Goal: Task Accomplishment & Management: Complete application form

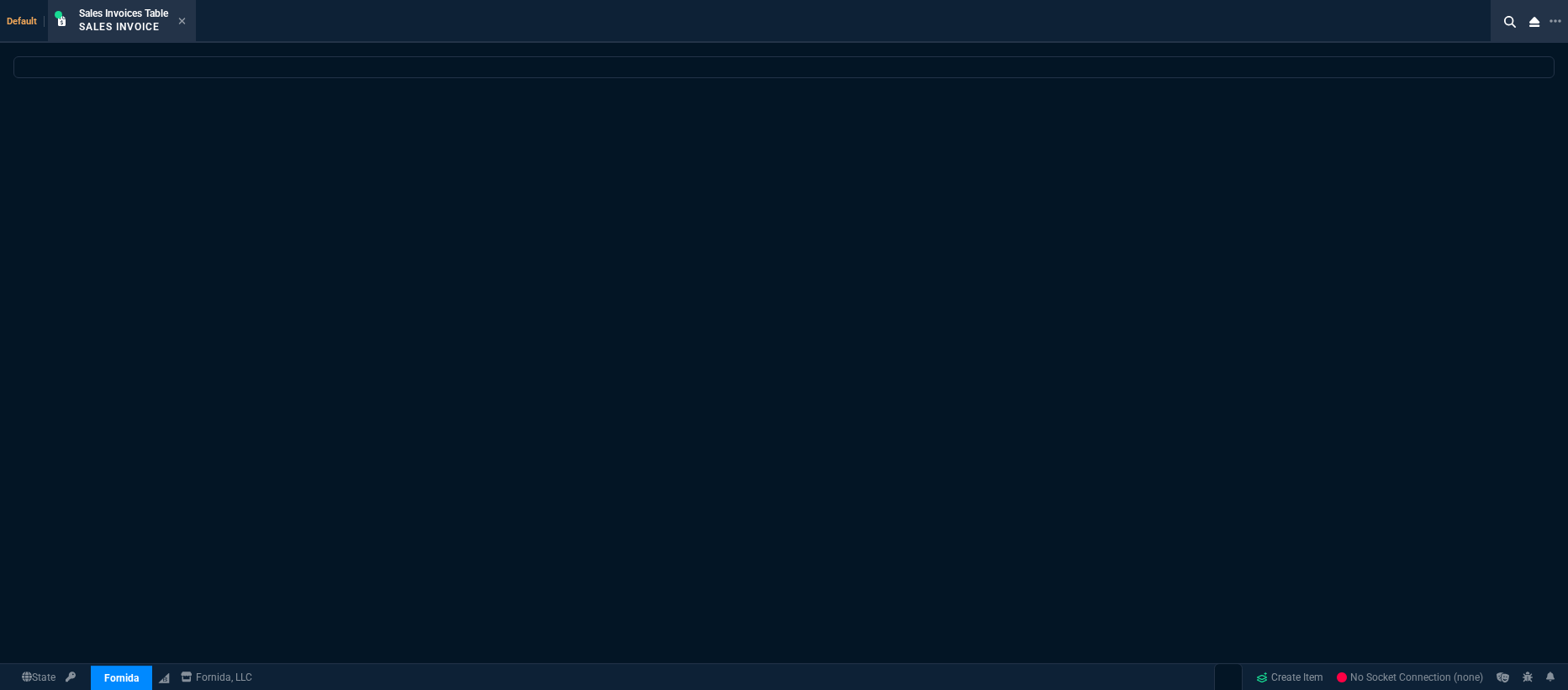
select select "19: totals"
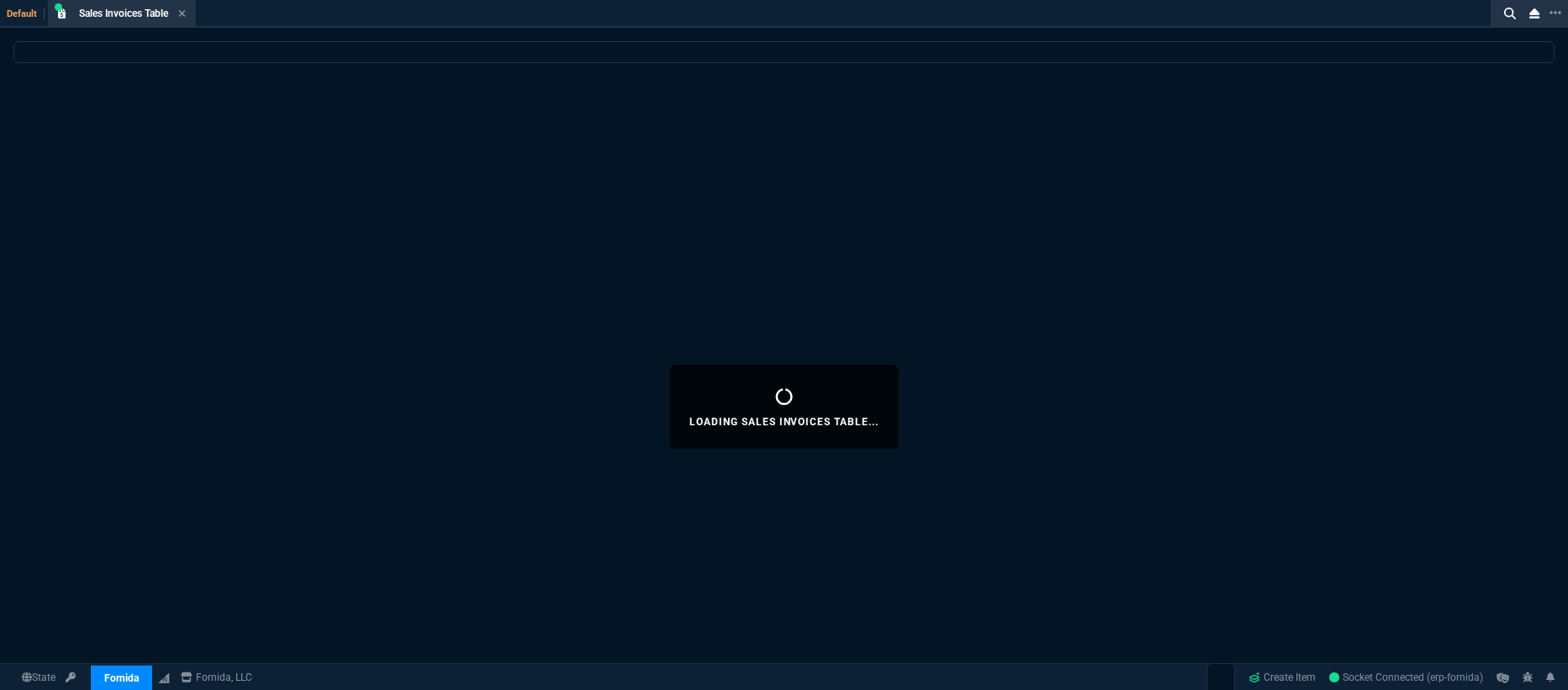
drag, startPoint x: 354, startPoint y: 33, endPoint x: 324, endPoint y: 20, distance: 32.7
click at [247, 10] on div "Default Sales Invoices Table Loading..." at bounding box center [750, 14] width 1501 height 28
click at [184, 14] on icon at bounding box center [183, 14] width 7 height 7
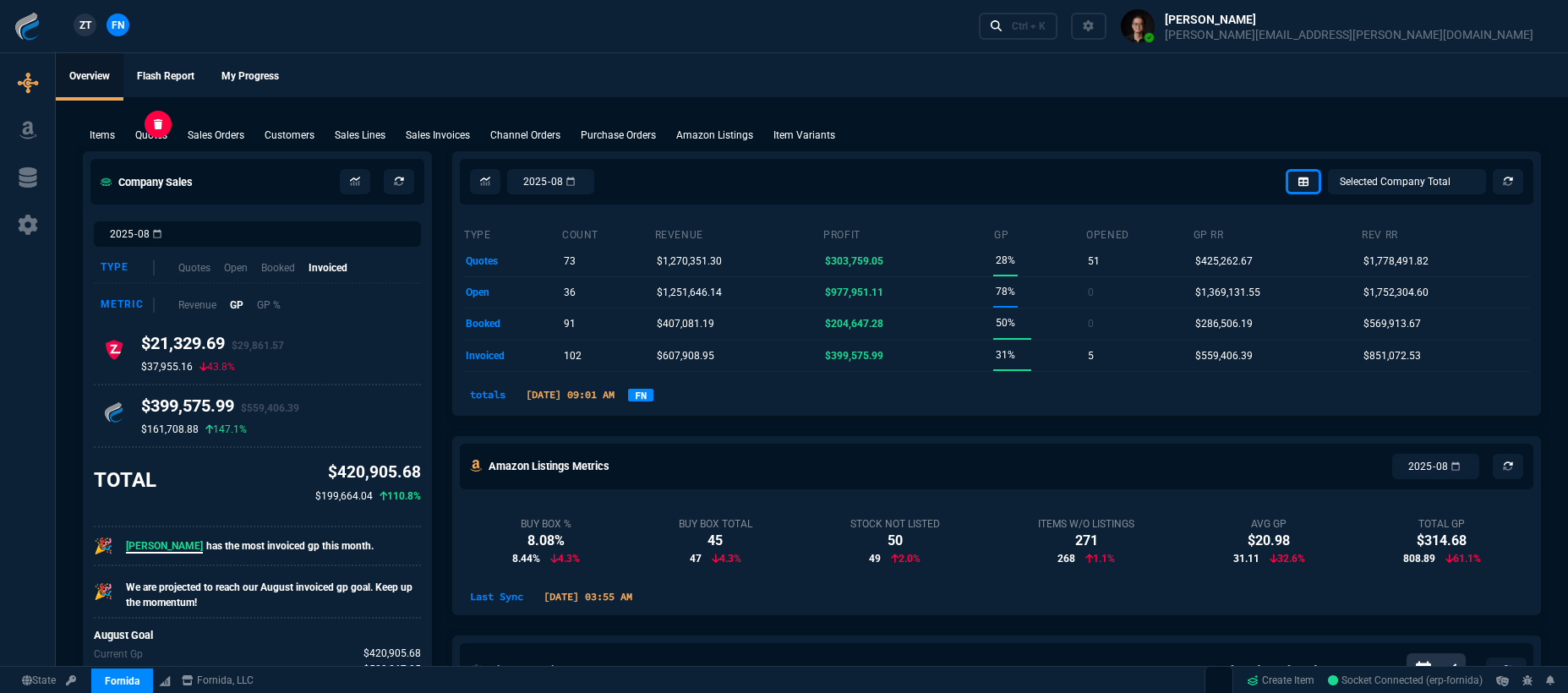
click at [146, 138] on p "Quotes" at bounding box center [151, 134] width 32 height 15
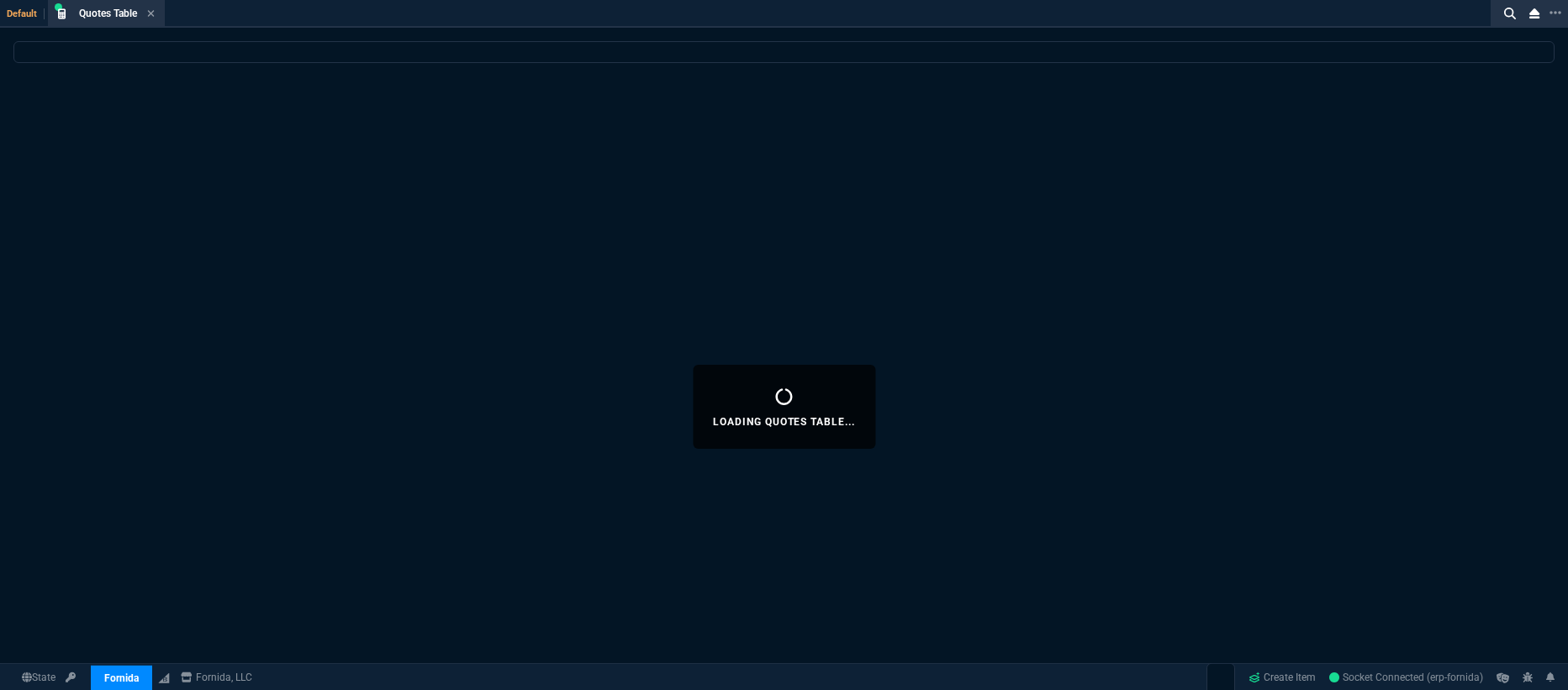
select select
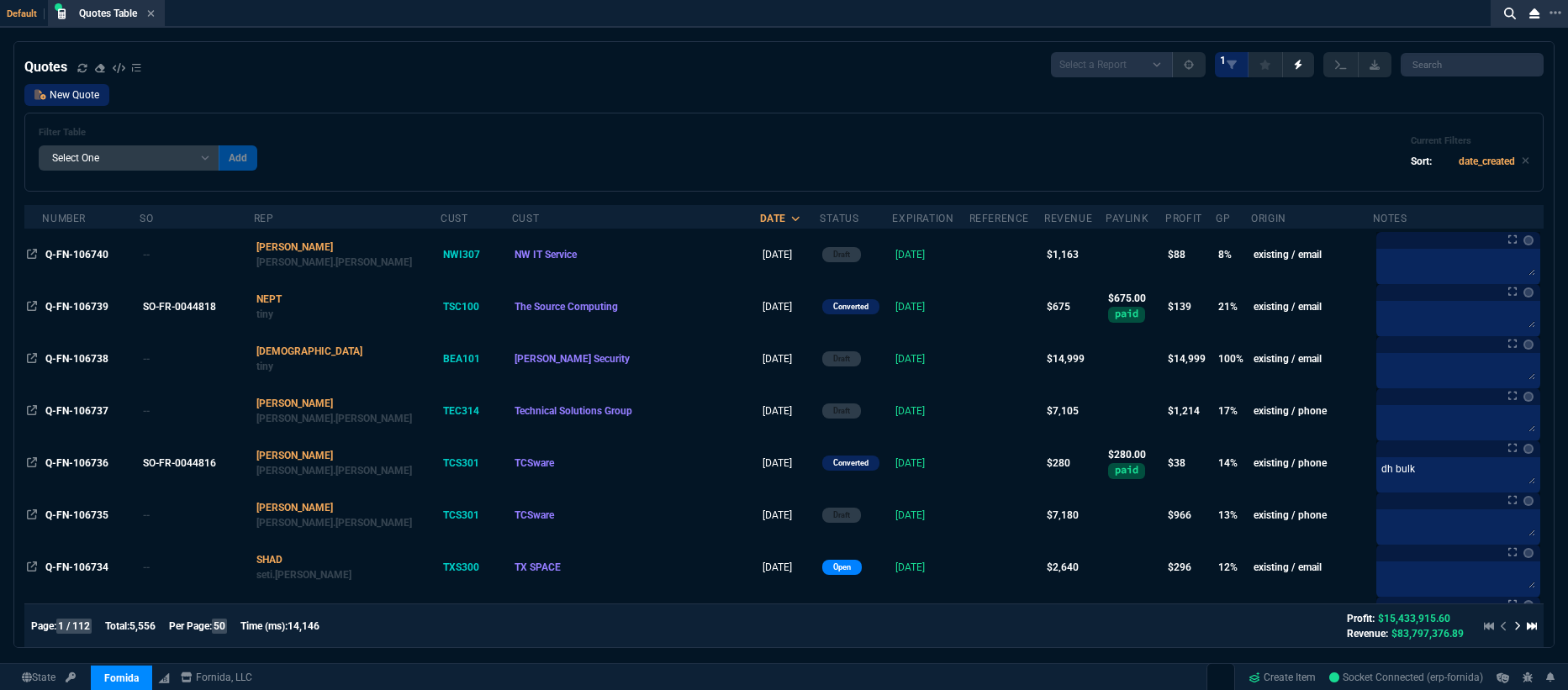
click at [74, 94] on link "New Quote" at bounding box center [67, 94] width 85 height 22
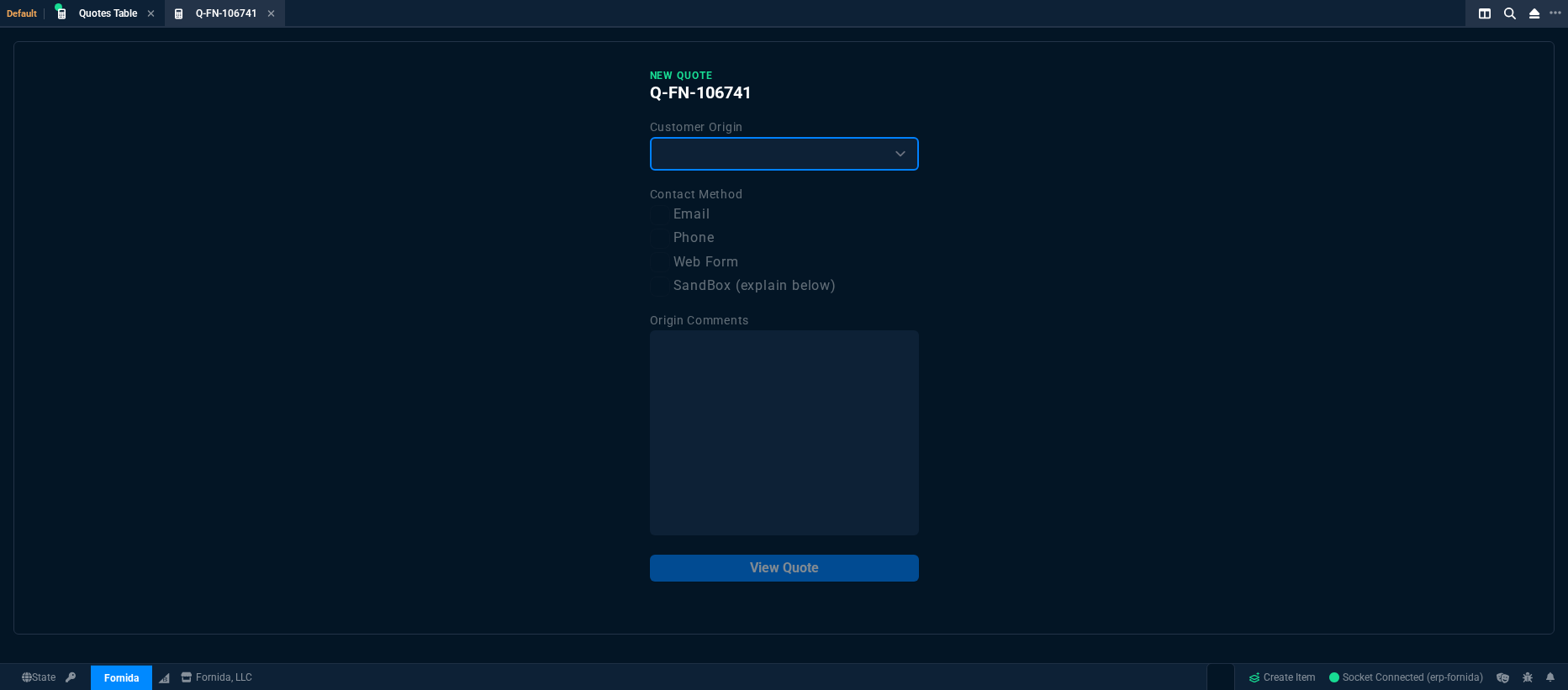
click at [793, 159] on select "Existing Customer Amazon Lead (first order) Website Lead (first order) Called (…" at bounding box center [784, 153] width 269 height 34
select select "amzLead"
click at [650, 137] on select "Existing Customer Amazon Lead (first order) Website Lead (first order) Called (…" at bounding box center [784, 153] width 269 height 34
click at [688, 215] on label "Email" at bounding box center [784, 215] width 269 height 21
click at [670, 215] on input "Email" at bounding box center [659, 215] width 20 height 20
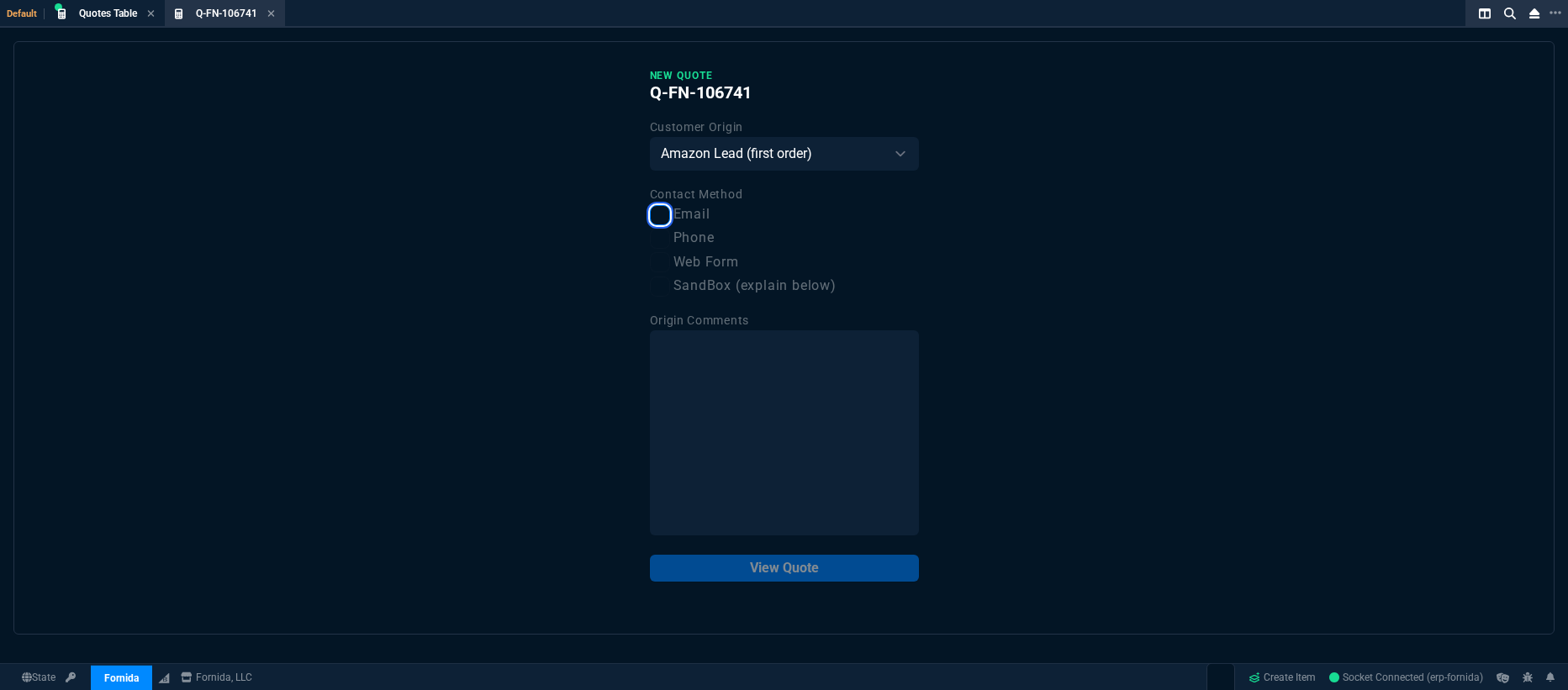
checkbox input "true"
click at [832, 572] on button "View Quote" at bounding box center [784, 568] width 269 height 27
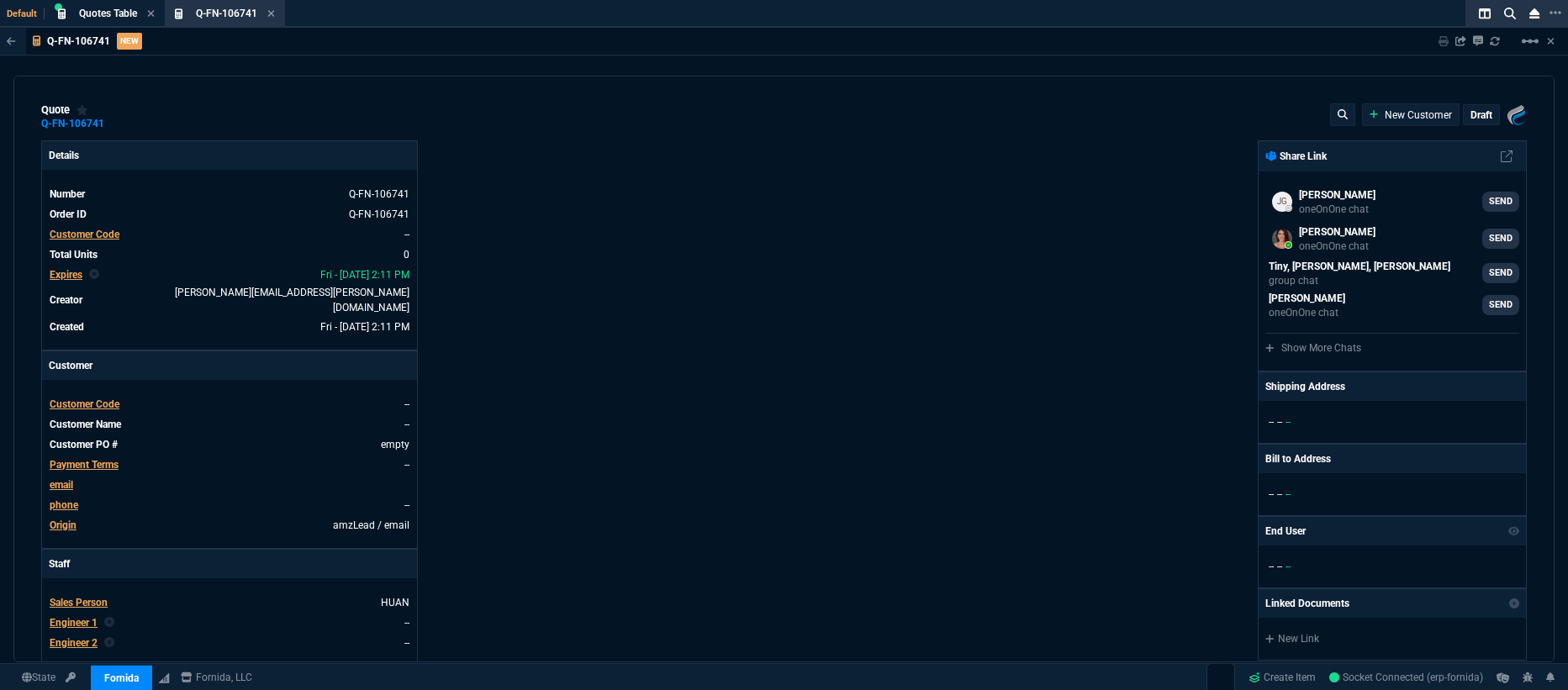
click at [82, 238] on span "Customer Code" at bounding box center [84, 235] width 69 height 12
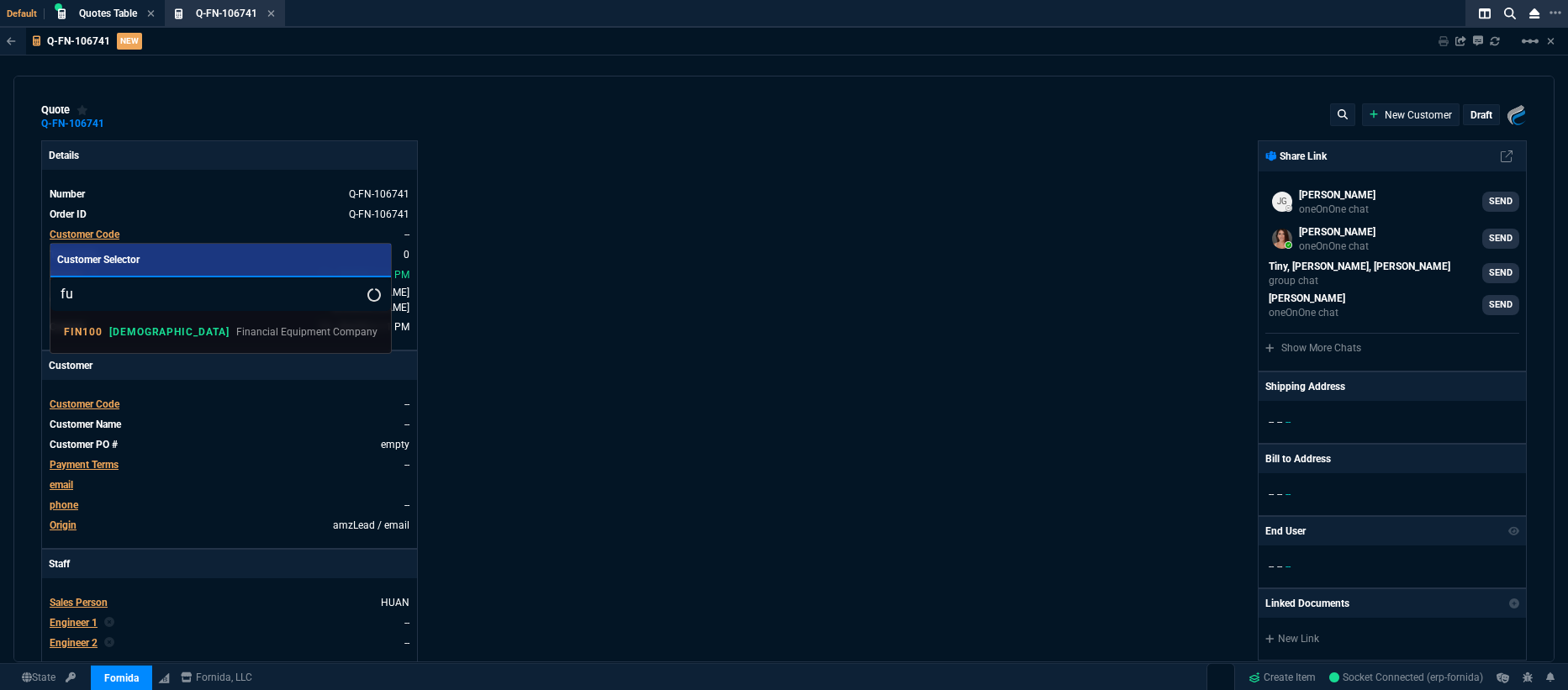
type input "f"
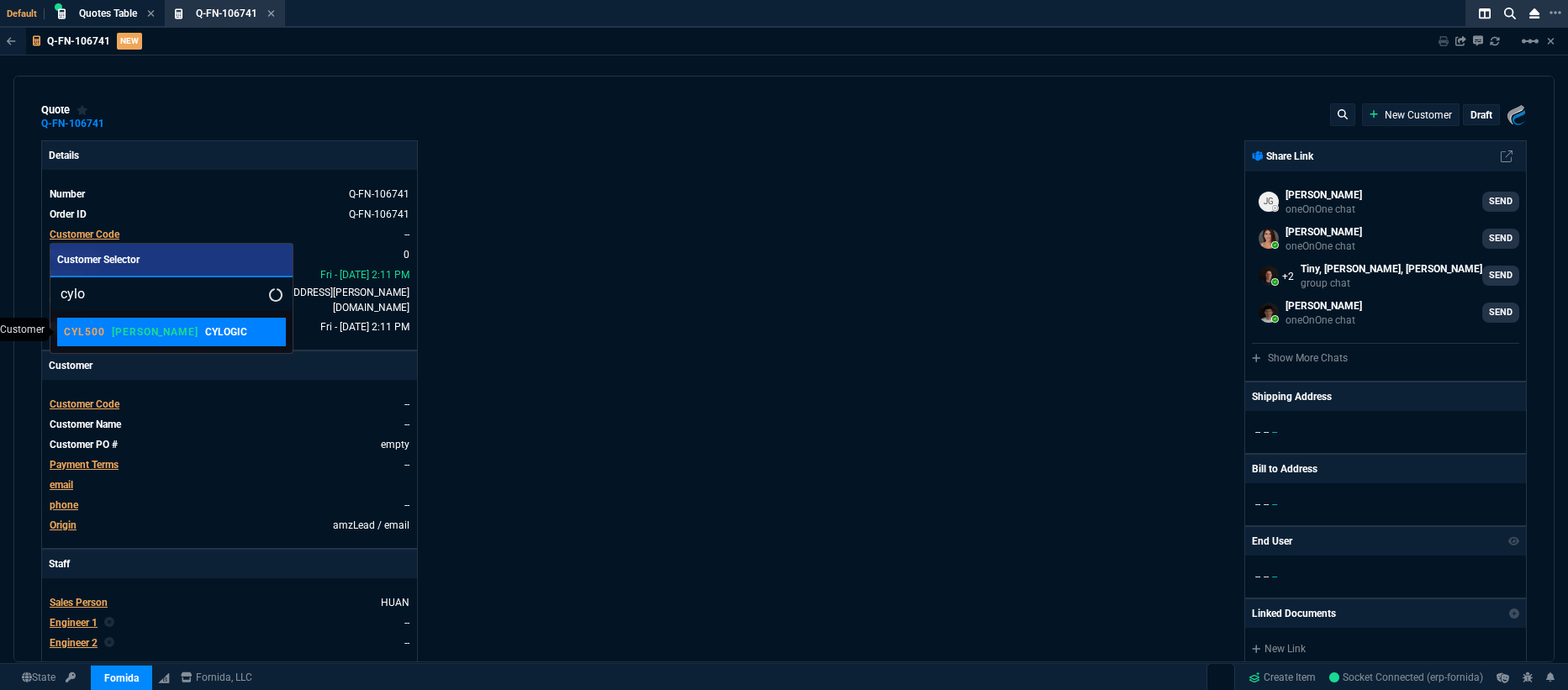
type input "cylo"
click at [206, 331] on p "CYLOGIC" at bounding box center [226, 331] width 42 height 15
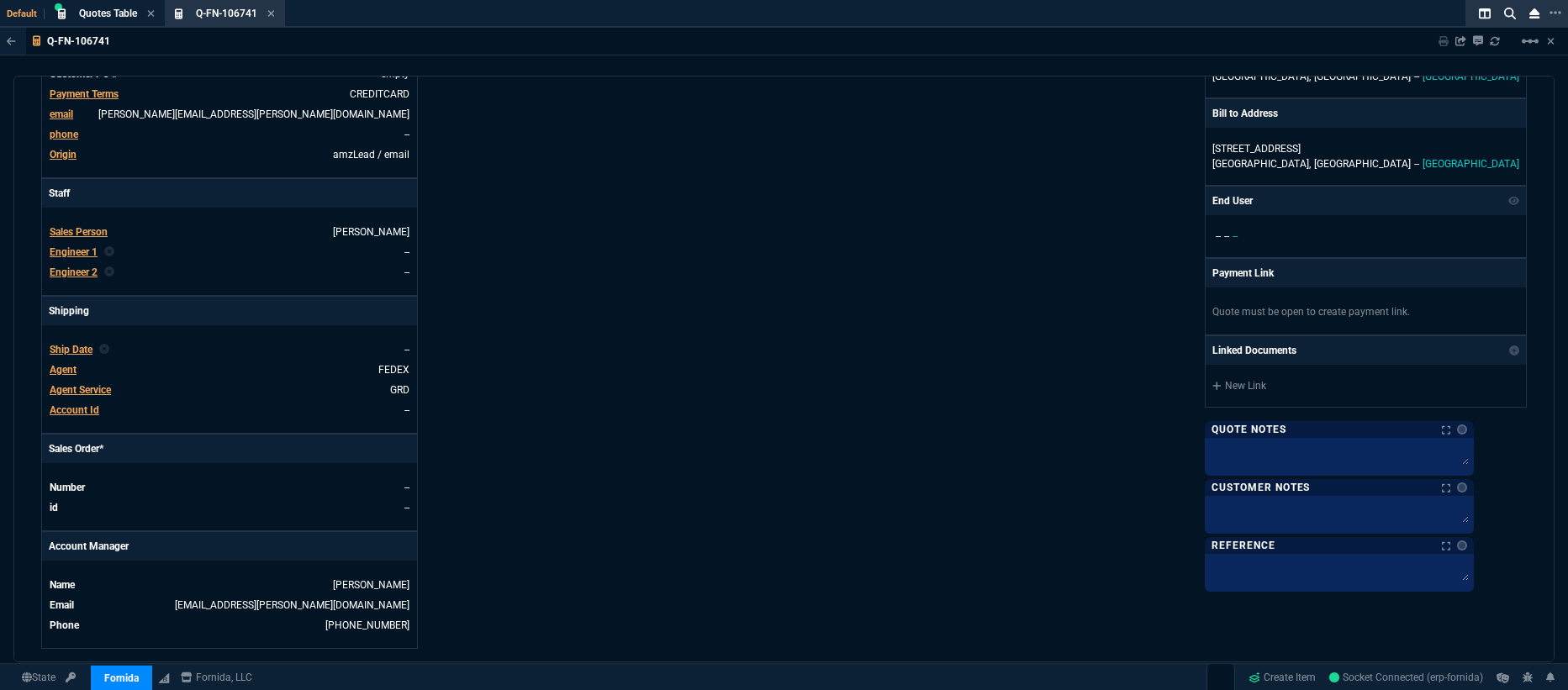
scroll to position [728, 0]
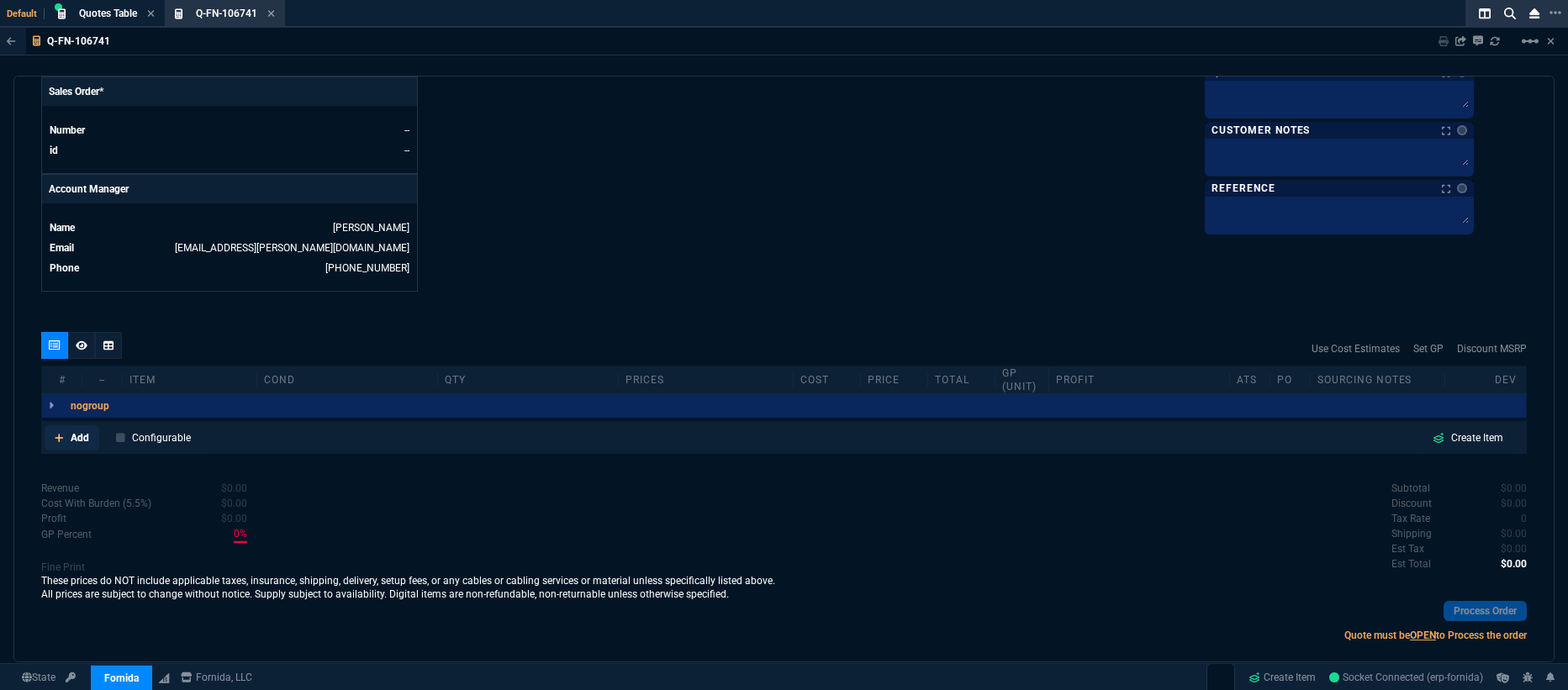
click at [70, 432] on p "Add" at bounding box center [79, 437] width 18 height 15
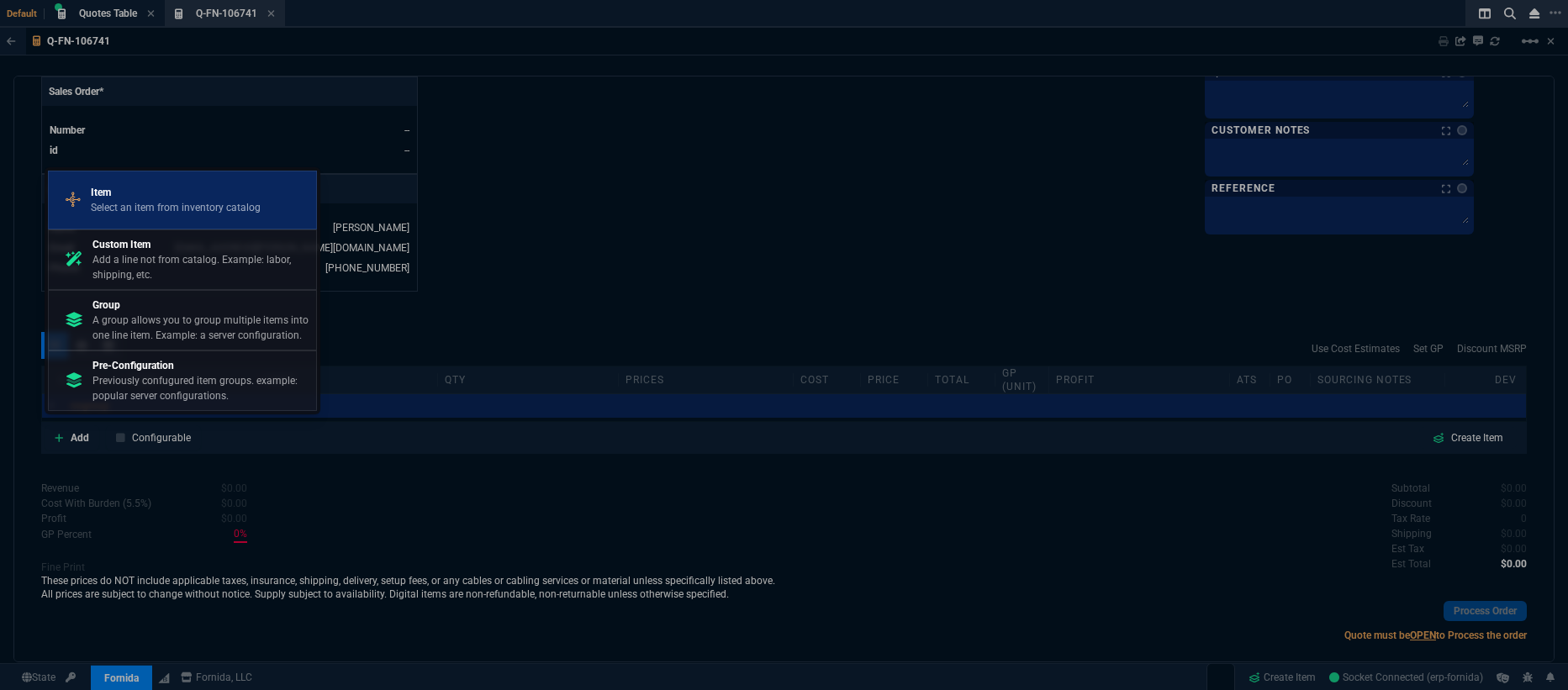
click at [189, 200] on p "Select an item from inventory catalog" at bounding box center [176, 207] width 170 height 15
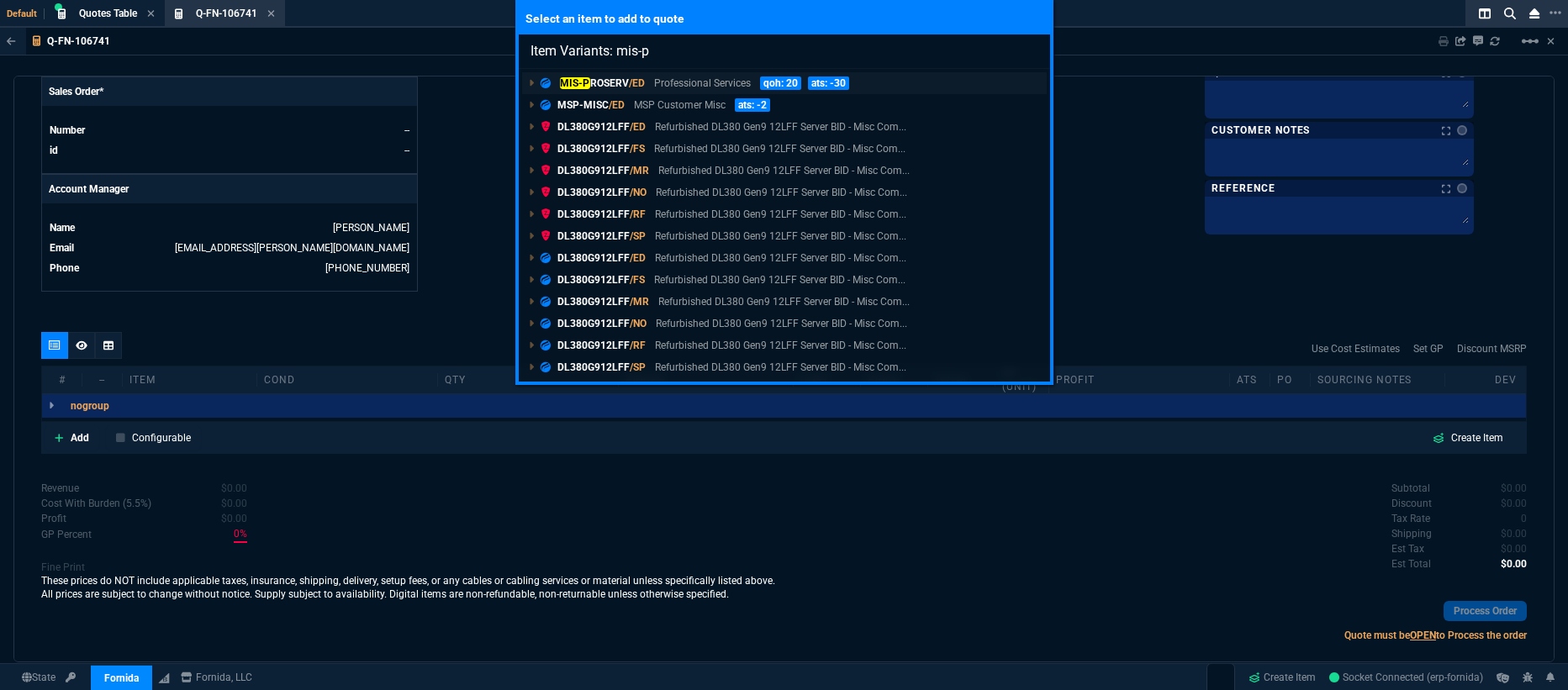
type input "Item Variants: mis-p"
click at [894, 82] on link "MIS-P ROSERV /ED Professional Services qoh: 20 ats: -30" at bounding box center [784, 82] width 525 height 22
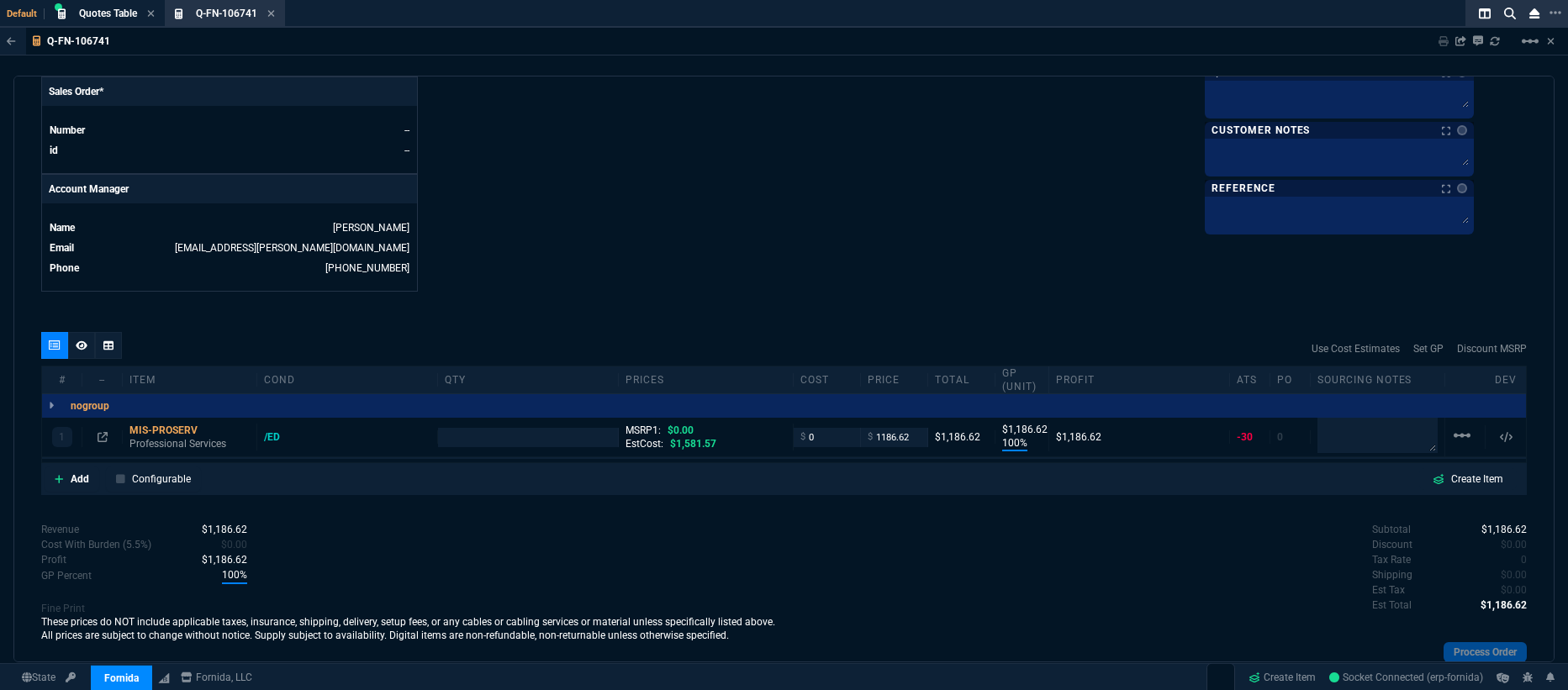
type input "100"
type input "1187"
click at [171, 424] on div "MIS-PROSERV" at bounding box center [189, 431] width 121 height 14
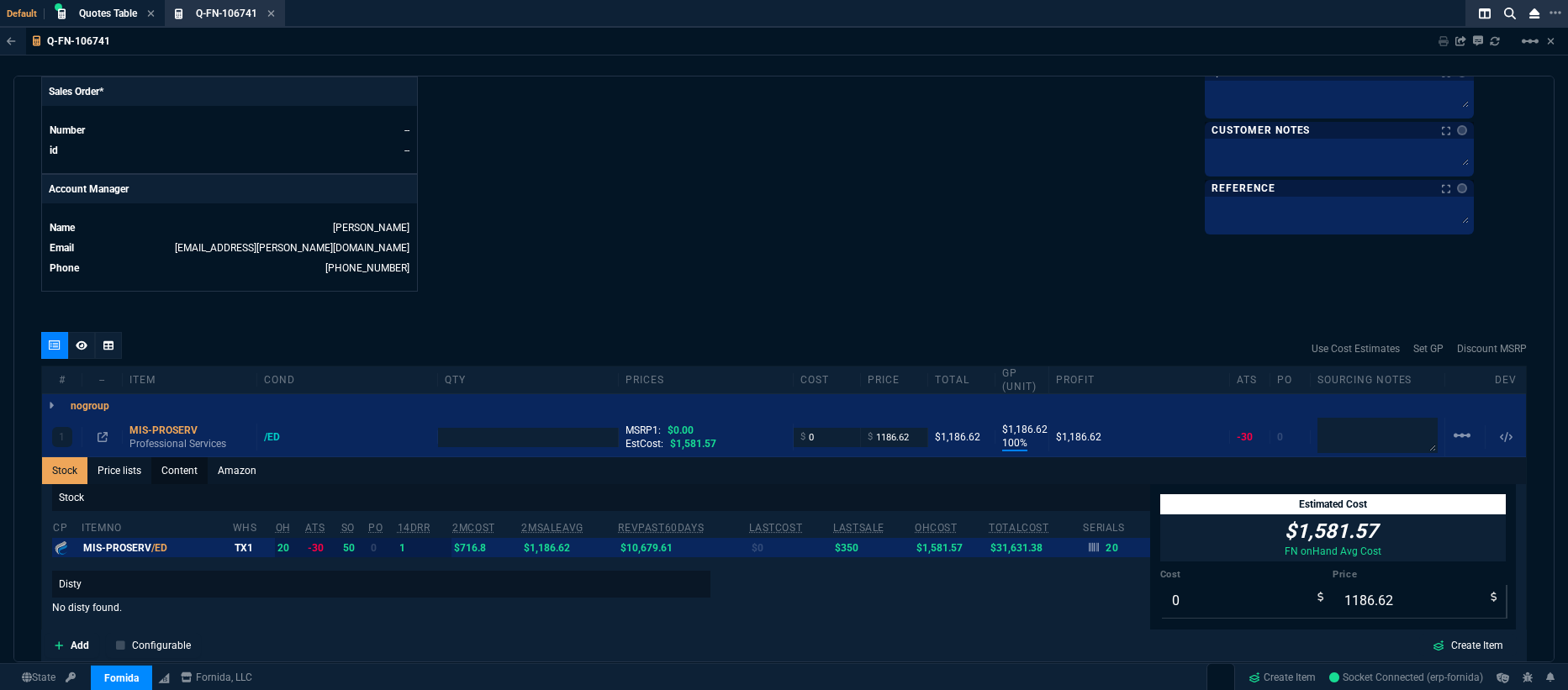
click at [185, 457] on link "Content" at bounding box center [180, 470] width 56 height 27
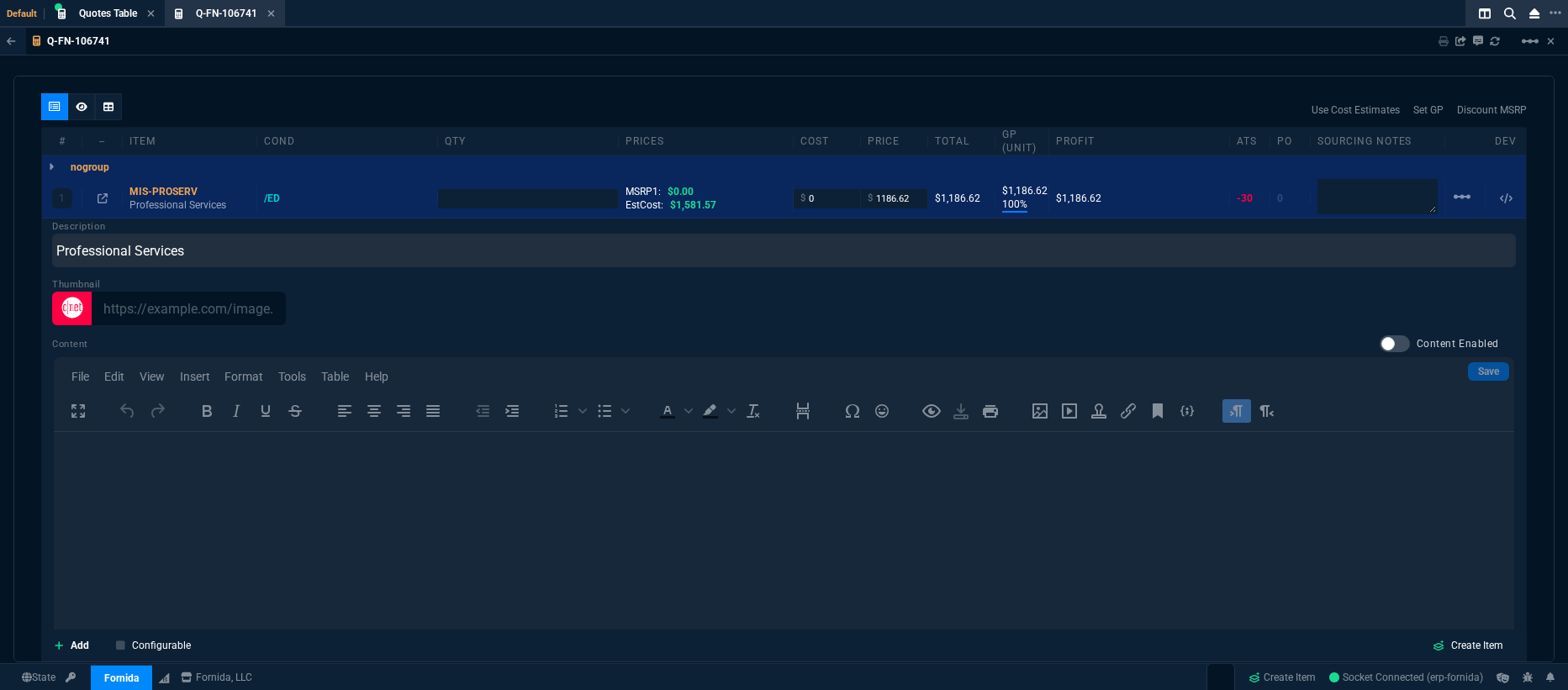
scroll to position [1086, 0]
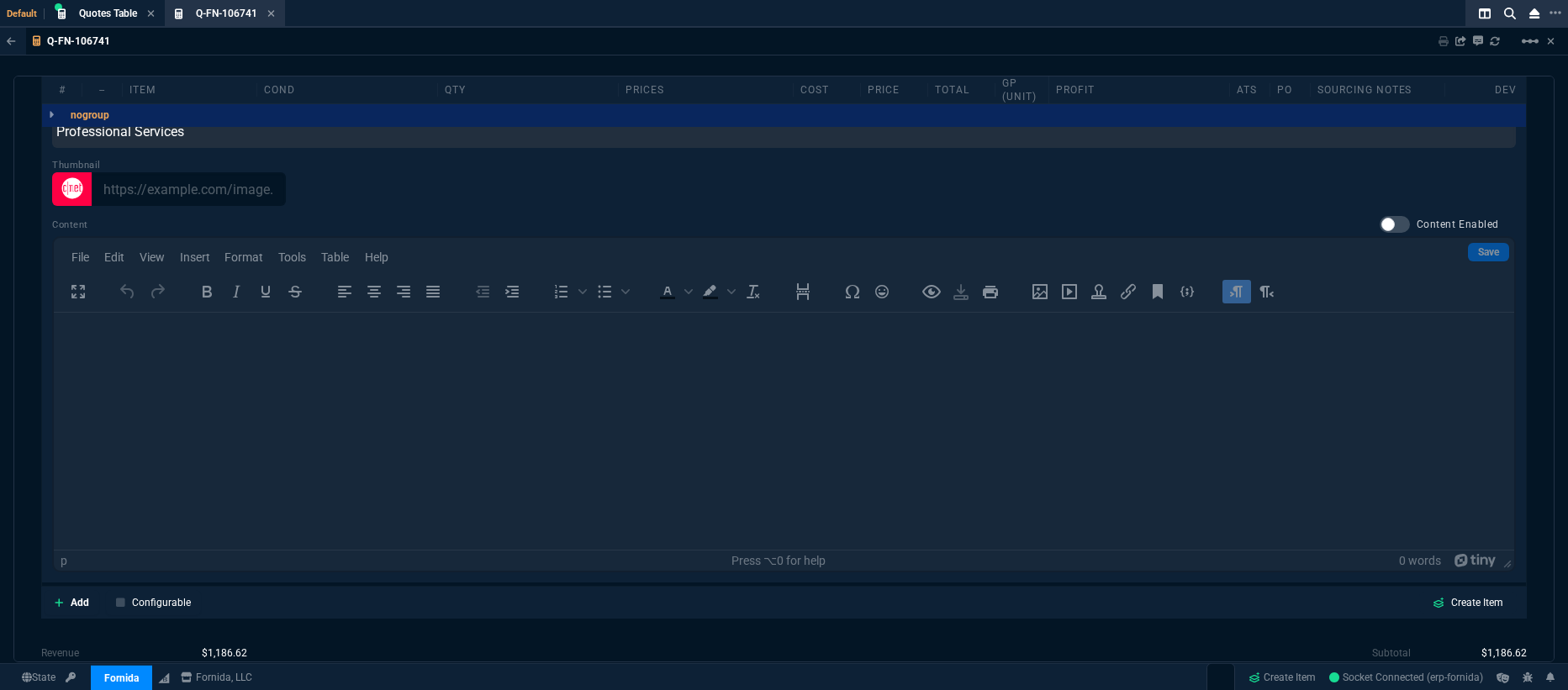
click at [1391, 216] on div at bounding box center [1395, 224] width 30 height 16
checkbox input "true"
type input "1"
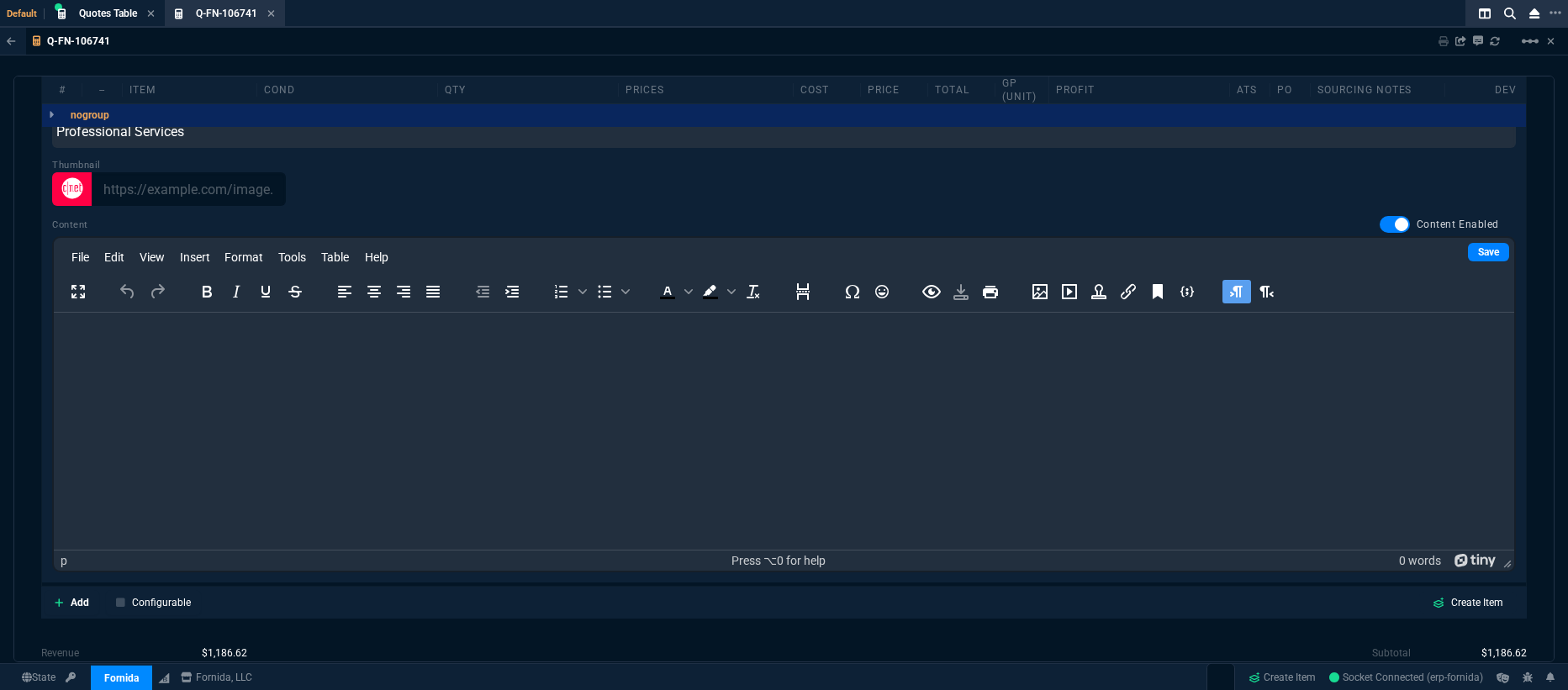
click at [493, 358] on html at bounding box center [784, 335] width 1460 height 45
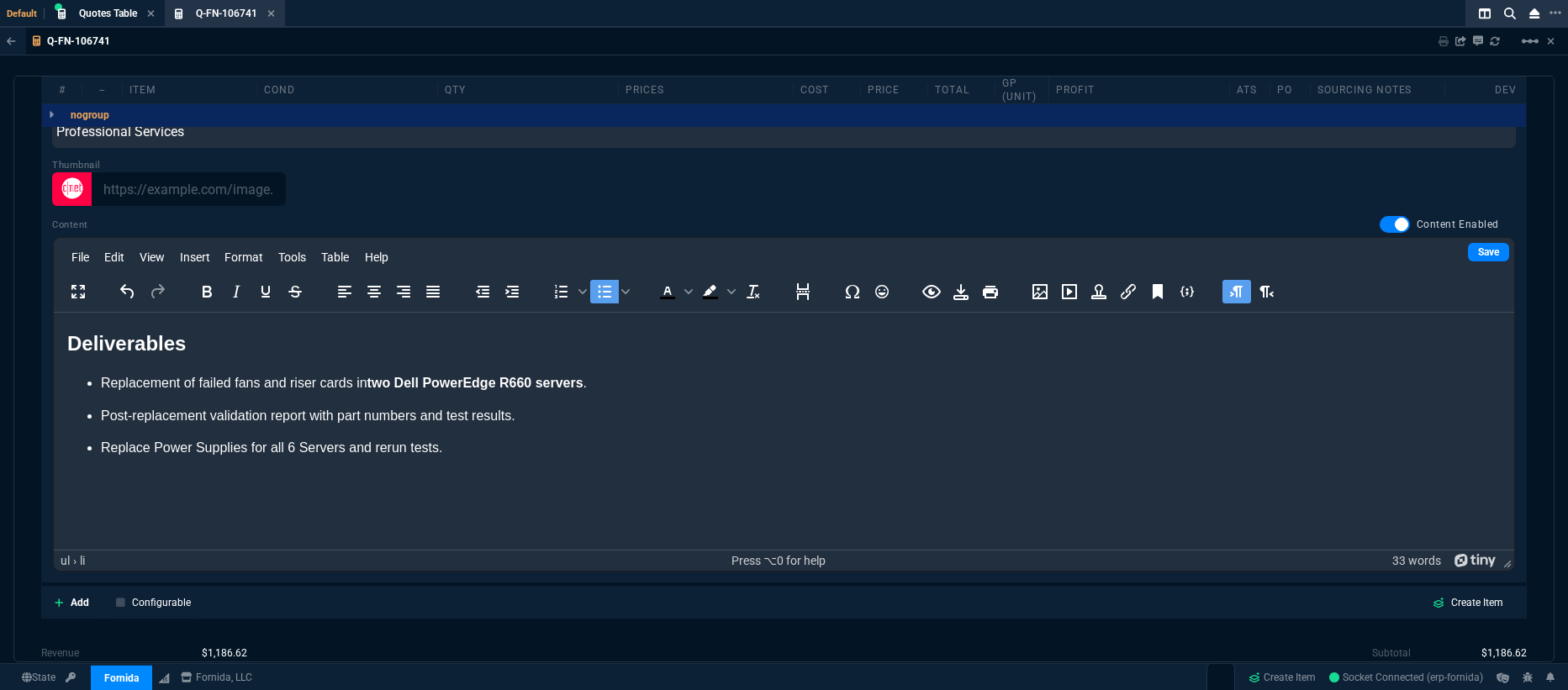
drag, startPoint x: 454, startPoint y: 455, endPoint x: 409, endPoint y: 449, distance: 45.4
click at [409, 449] on li "Replace Power Supplies for all 6 Servers and rerun tests." at bounding box center [800, 447] width 1400 height 18
click at [158, 445] on li "Replace Power Supplies for all 6 Servers and rerun diagnostics tests" at bounding box center [800, 447] width 1400 height 18
click at [203, 446] on li "Replace power Supplies for all 6 Servers and rerun diagnostics tests" at bounding box center [800, 447] width 1400 height 18
click at [294, 455] on html "Deliverables Replacement of failed fans and riser cards in two Dell PowerEdge R…" at bounding box center [784, 392] width 1460 height 159
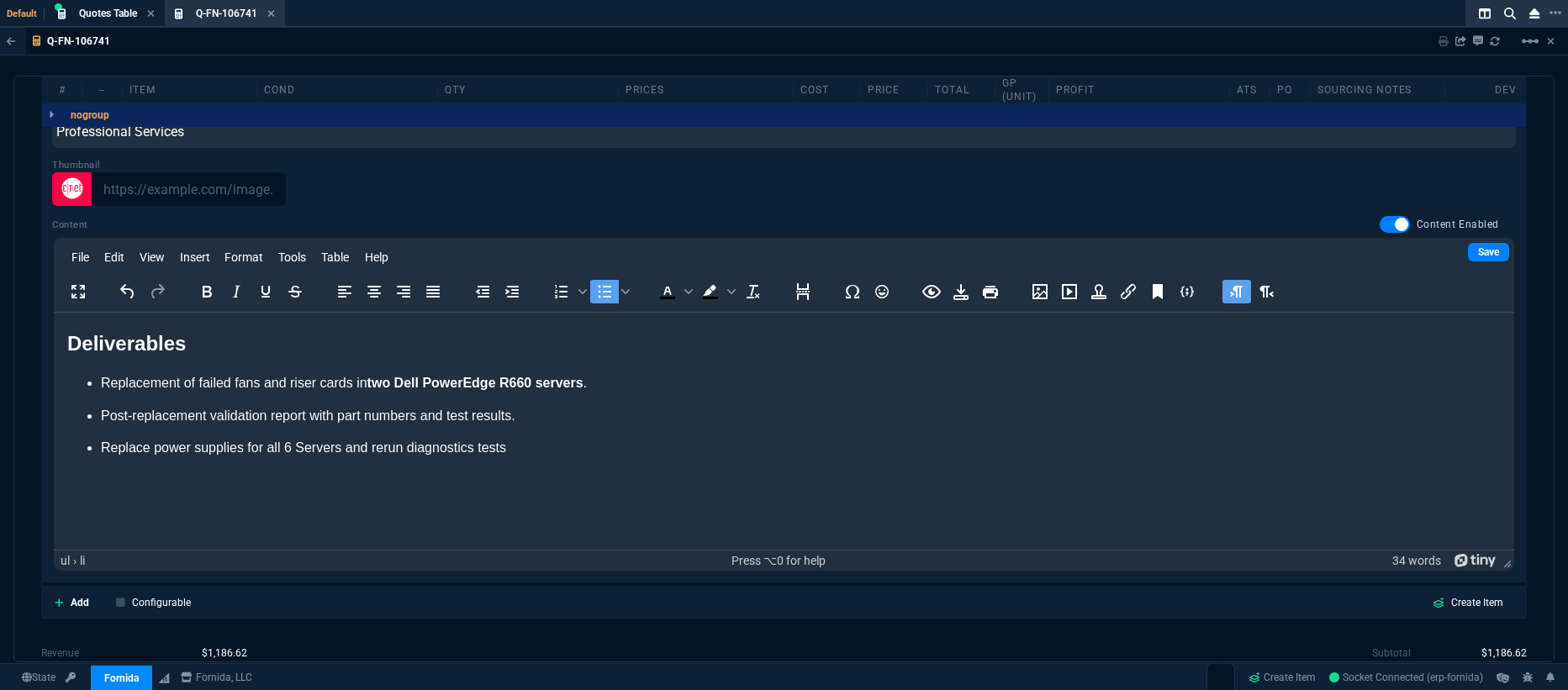
click at [294, 452] on li "Replace power supplies for all 6 Servers and rerun diagnostics tests" at bounding box center [800, 447] width 1400 height 18
drag, startPoint x: 185, startPoint y: 342, endPoint x: 41, endPoint y: 356, distance: 144.7
click at [54, 356] on html "Deliverables Replacement of failed fans and riser cards in two Dell PowerEdge R…" at bounding box center [784, 392] width 1460 height 159
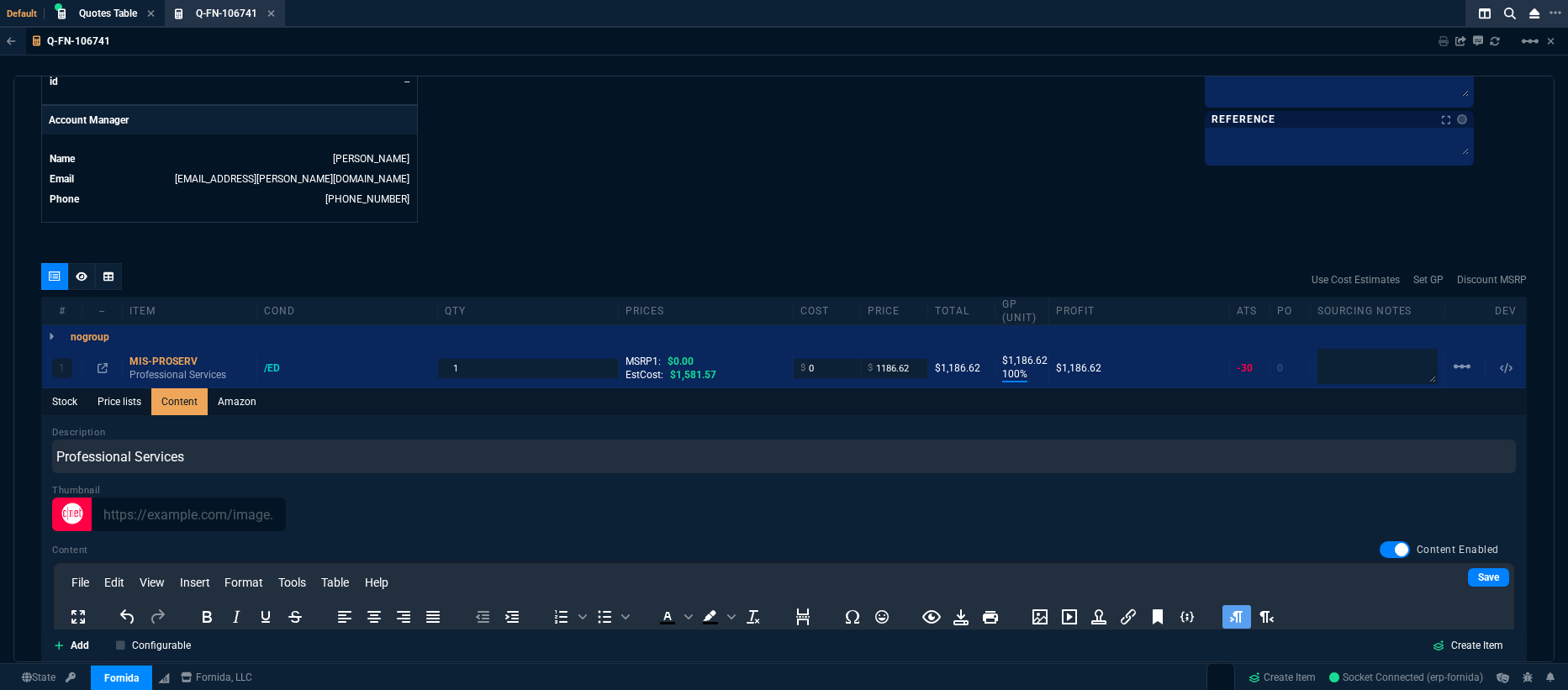
scroll to position [725, 0]
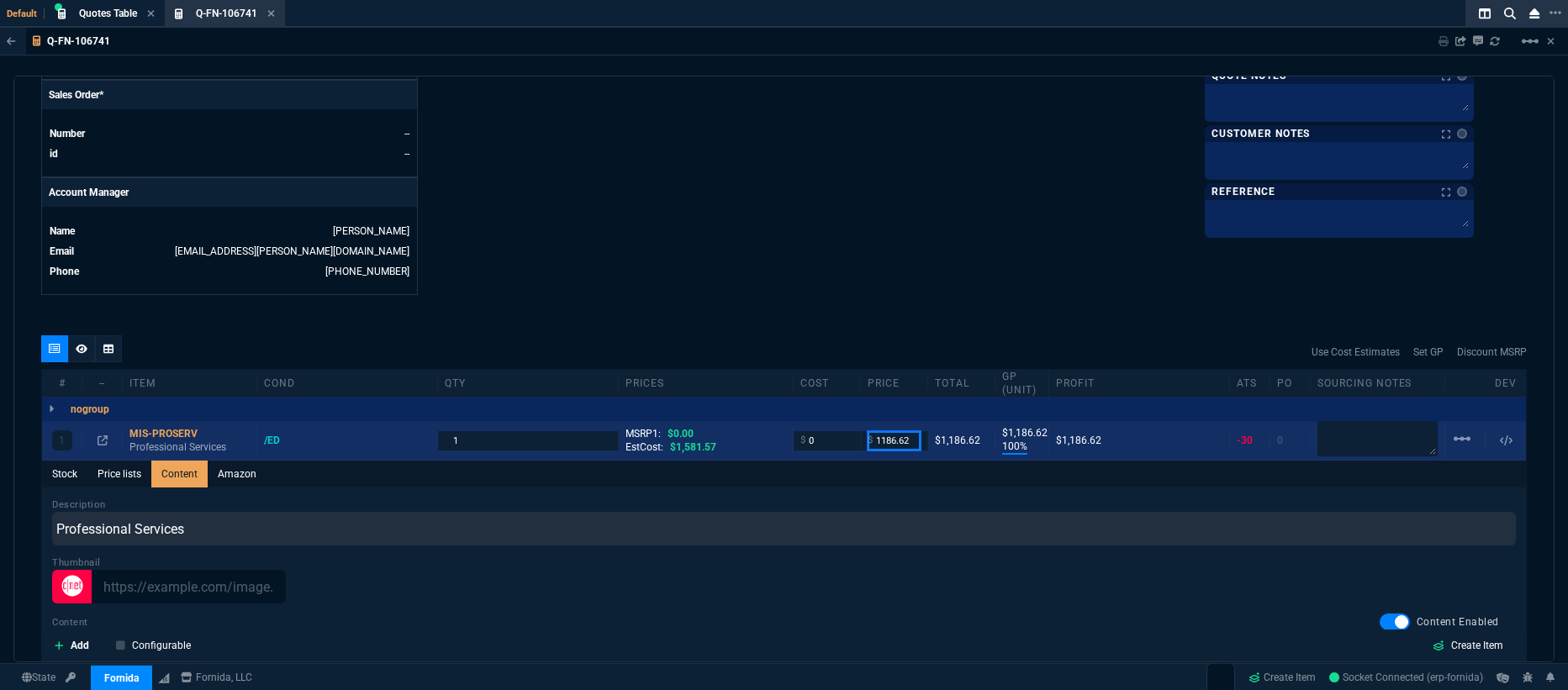
click at [905, 433] on input "1186.62" at bounding box center [894, 440] width 53 height 19
type input "1000"
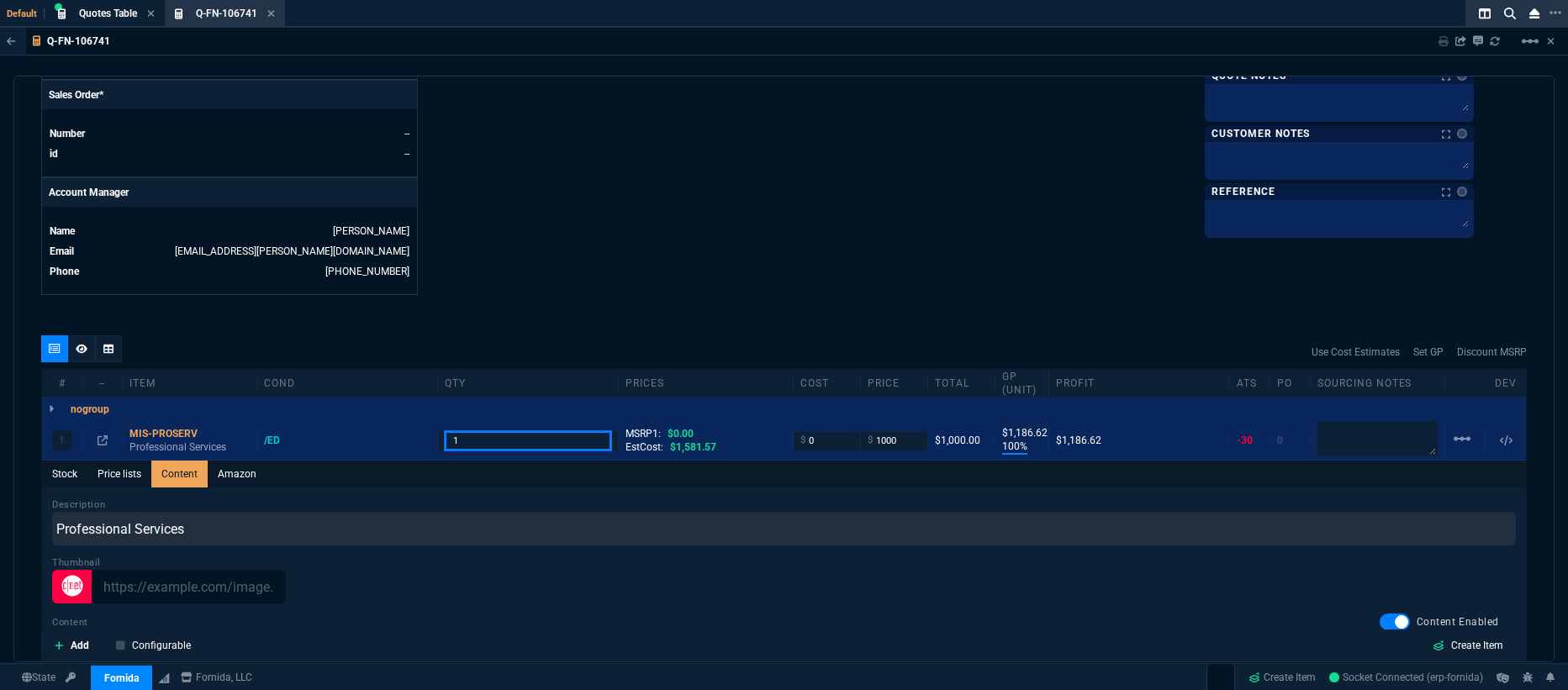
drag, startPoint x: 488, startPoint y: 438, endPoint x: 546, endPoint y: 456, distance: 60.7
click at [488, 438] on input "1" at bounding box center [528, 440] width 167 height 19
click at [833, 498] on div "Description Professional Services" at bounding box center [784, 521] width 1464 height 48
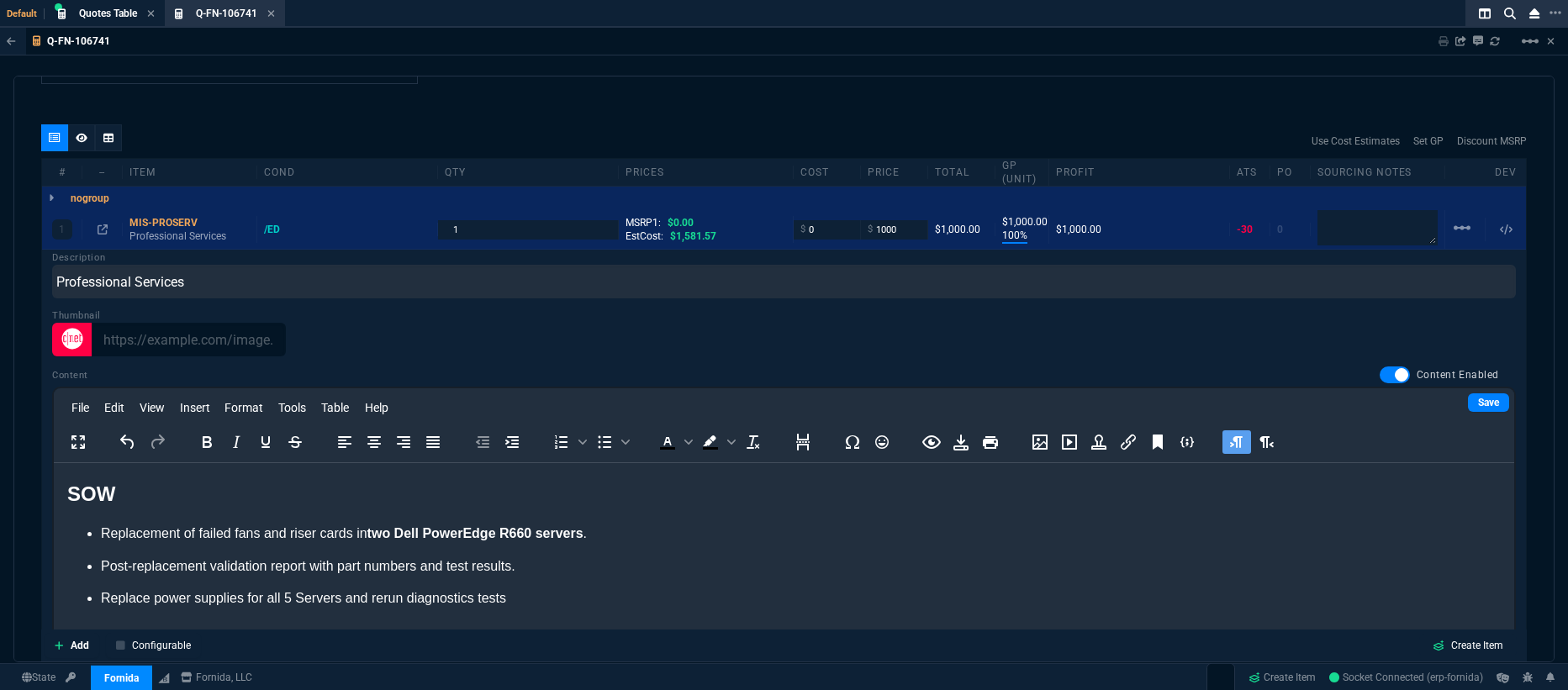
scroll to position [1083, 0]
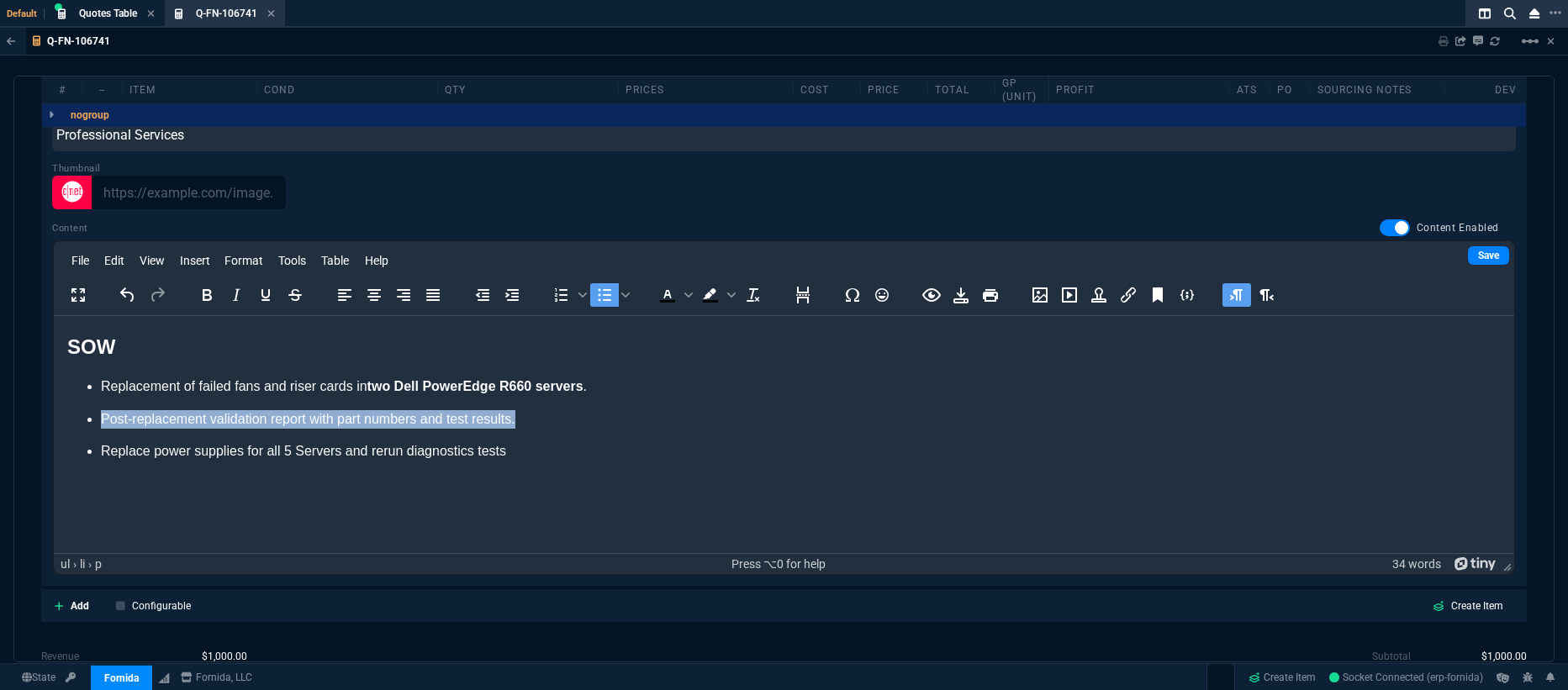
drag, startPoint x: 549, startPoint y: 417, endPoint x: 72, endPoint y: 426, distance: 477.1
click at [69, 416] on ul "Replacement of failed fans and riser cards in two Dell PowerEdge R660 servers .…" at bounding box center [784, 419] width 1434 height 83
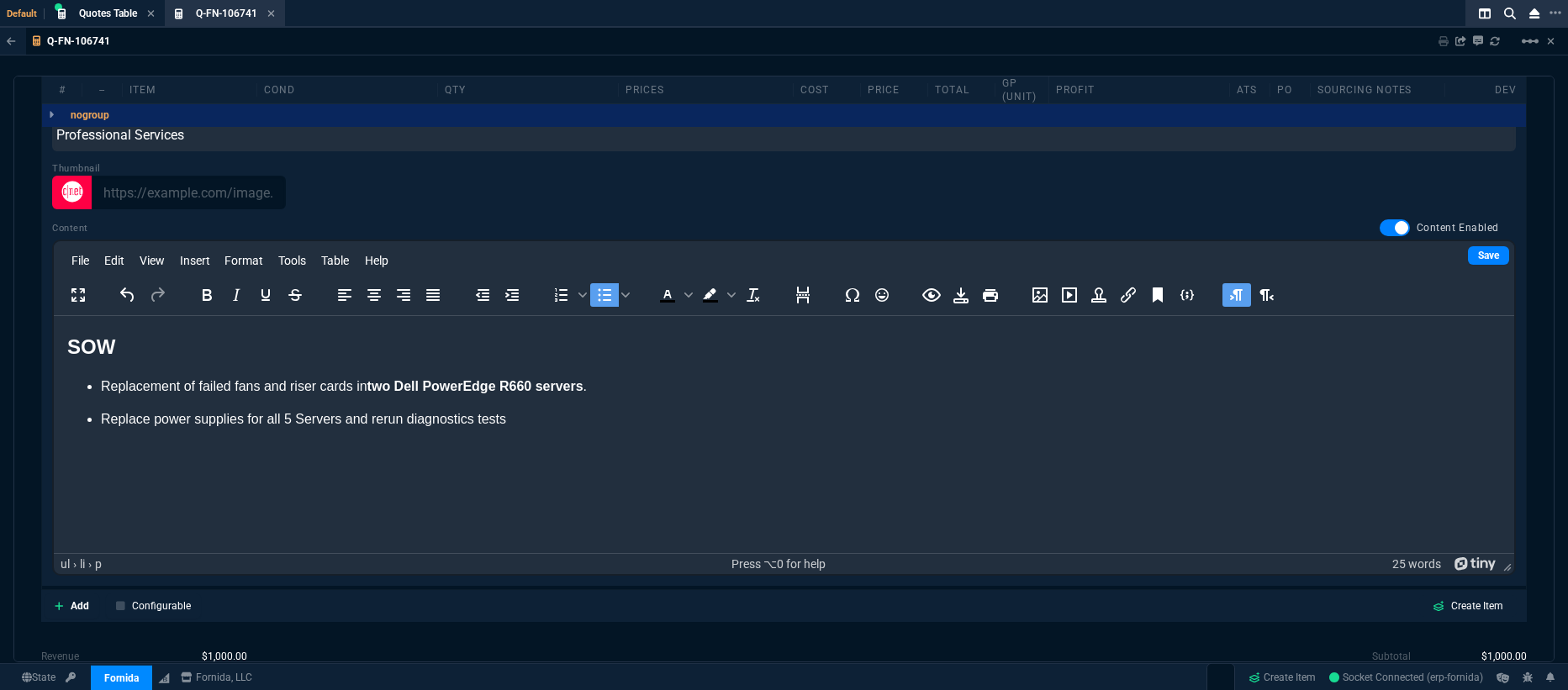
click at [520, 429] on html "SOW Replacement of failed fans and riser cards in two Dell PowerEdge R660 serve…" at bounding box center [784, 379] width 1460 height 126
click at [521, 426] on li "Replace power supplies for all 5 Servers and rerun diagnostics tests" at bounding box center [800, 419] width 1400 height 18
click at [507, 422] on li "Replace power supplies for all 5 Servers and rerun diagnostics tests" at bounding box center [800, 419] width 1400 height 18
click at [520, 422] on li "Replace power supplies for all 5 Servers and rerun diagnostics tests" at bounding box center [800, 419] width 1400 height 18
drag, startPoint x: 306, startPoint y: 483, endPoint x: 284, endPoint y: 481, distance: 22.1
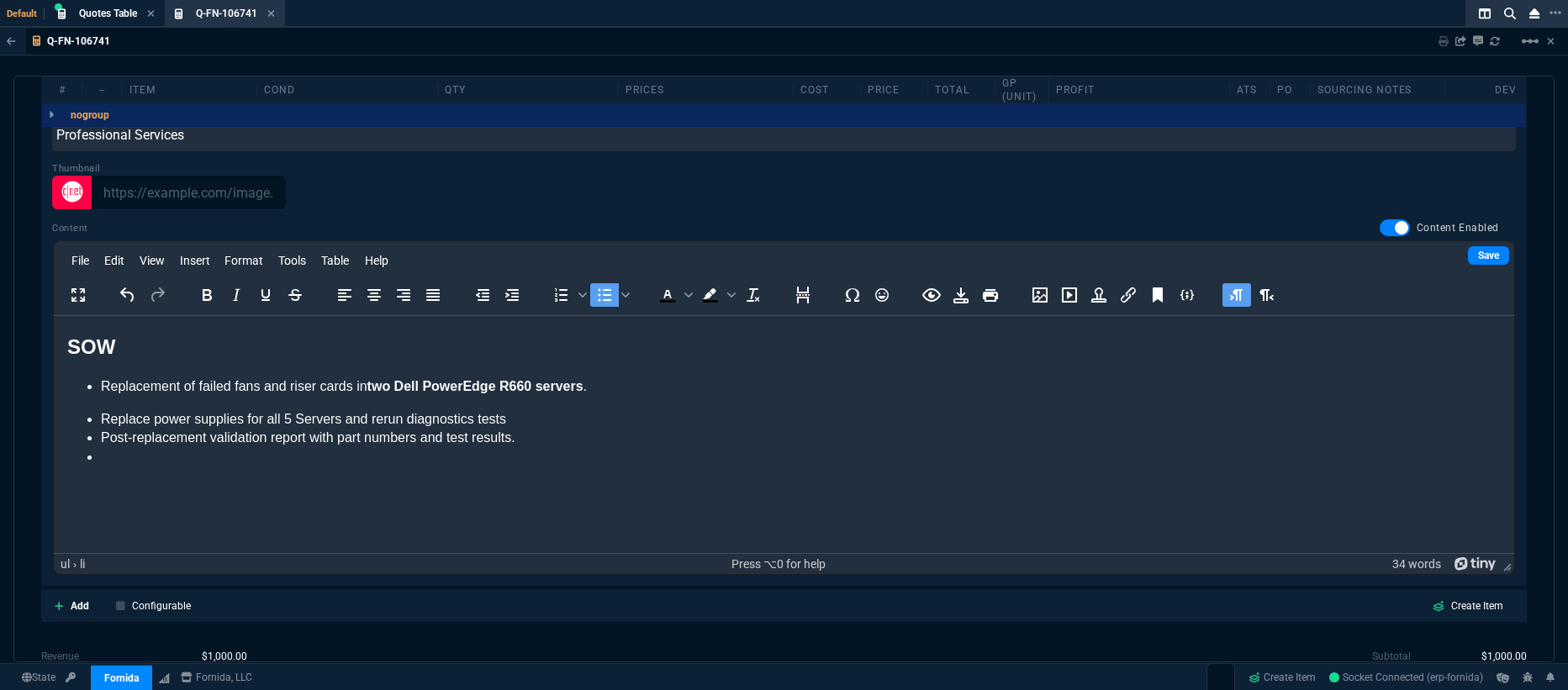
click at [305, 480] on html "SOW Replacement of failed fans and riser cards in two Dell PowerEdge R660 serve…" at bounding box center [784, 398] width 1460 height 164
drag, startPoint x: 212, startPoint y: 475, endPoint x: 31, endPoint y: 381, distance: 204.0
click at [54, 381] on html "SOW Replacement of failed fans and riser cards in two Dell PowerEdge R660 serve…" at bounding box center [784, 398] width 1460 height 164
click at [113, 407] on ul "Replacement of failed fans and riser cards in two Dell PowerEdge R660 servers .…" at bounding box center [784, 421] width 1434 height 89
click at [101, 462] on li "Rich Text Area. Press ALT-0 for help." at bounding box center [800, 457] width 1400 height 18
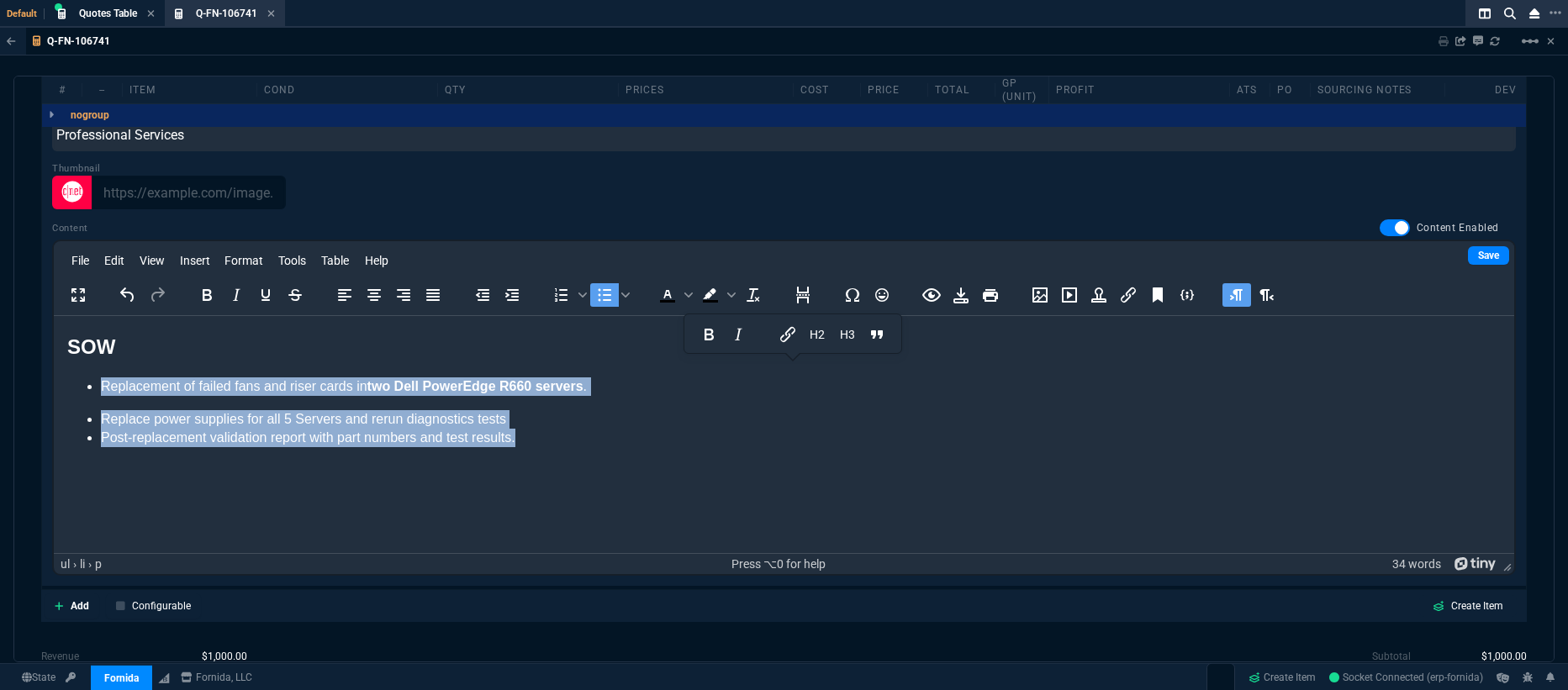
drag, startPoint x: 572, startPoint y: 435, endPoint x: 90, endPoint y: 375, distance: 485.7
click at [90, 375] on body "SOW Replacement of failed fans and riser cards in two Dell PowerEdge R660 serve…" at bounding box center [784, 390] width 1434 height 115
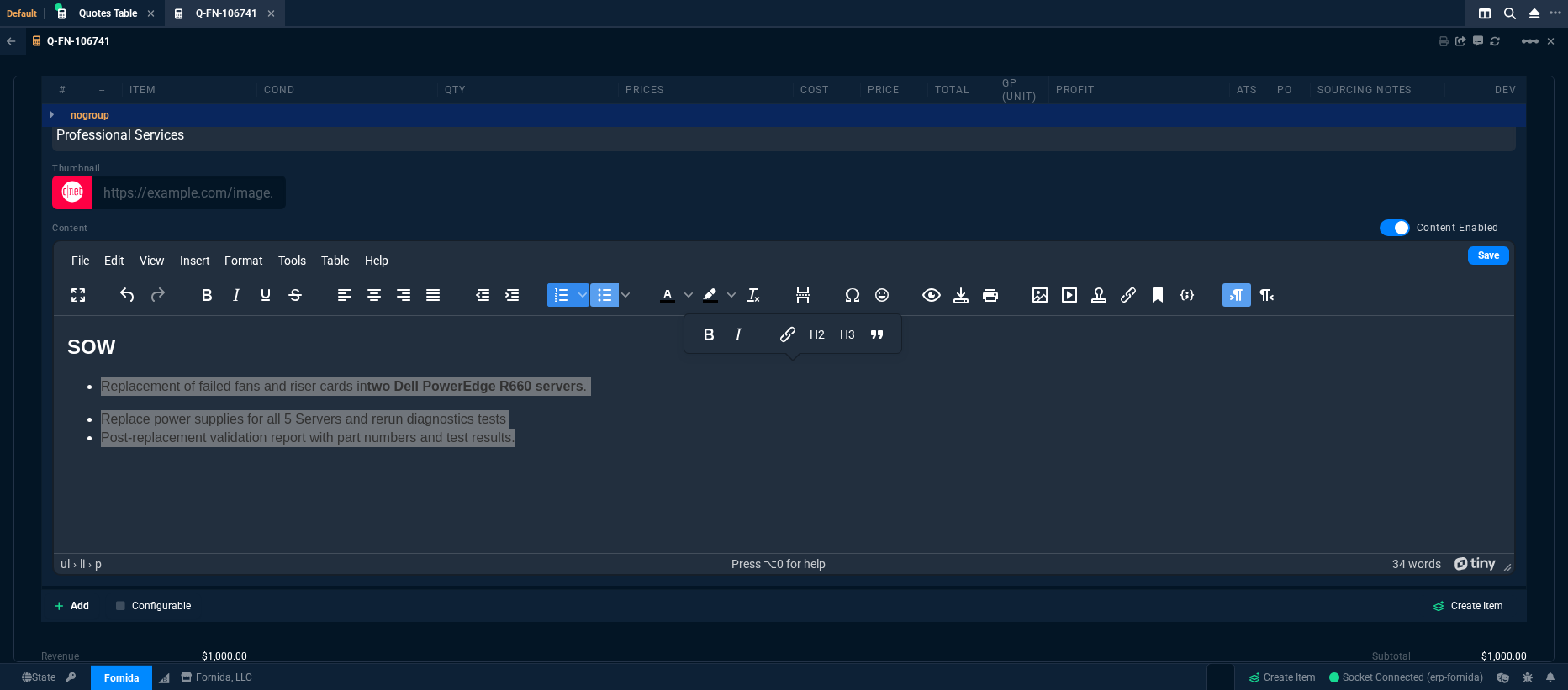
click at [566, 285] on icon "Numbered list" at bounding box center [561, 295] width 20 height 20
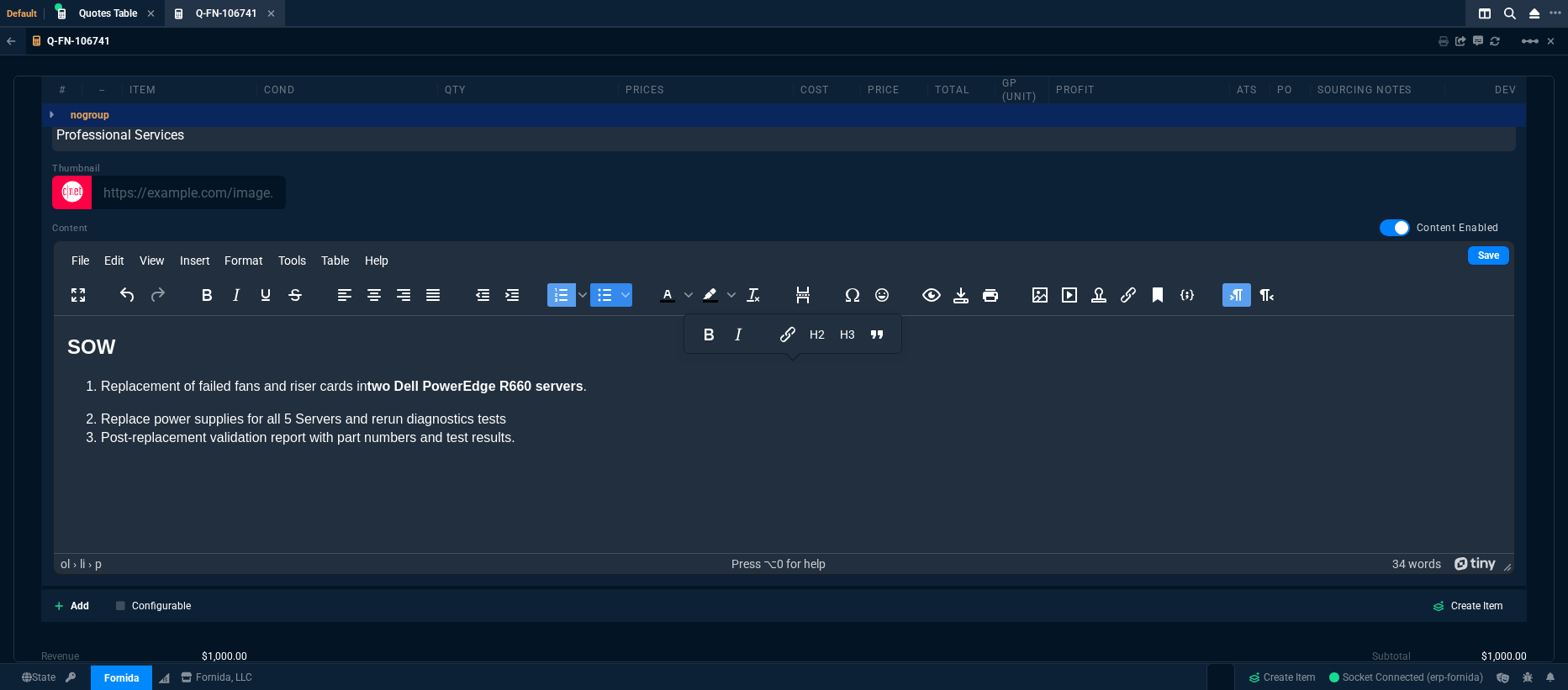
click at [597, 285] on icon "Bullet list" at bounding box center [604, 295] width 20 height 20
drag, startPoint x: 495, startPoint y: 456, endPoint x: 389, endPoint y: 423, distance: 111.0
click at [495, 456] on html "SOW Replacement of failed fans and riser cards in two Dell PowerEdge R660 serve…" at bounding box center [784, 389] width 1460 height 146
click at [637, 385] on p "Replacement of failed fans and riser cards in two Dell PowerEdge R660 servers ." at bounding box center [800, 386] width 1400 height 18
click at [644, 387] on p "Replacement of failed fans and riser cards in two Dell PowerEdge R660 servers" at bounding box center [800, 386] width 1400 height 18
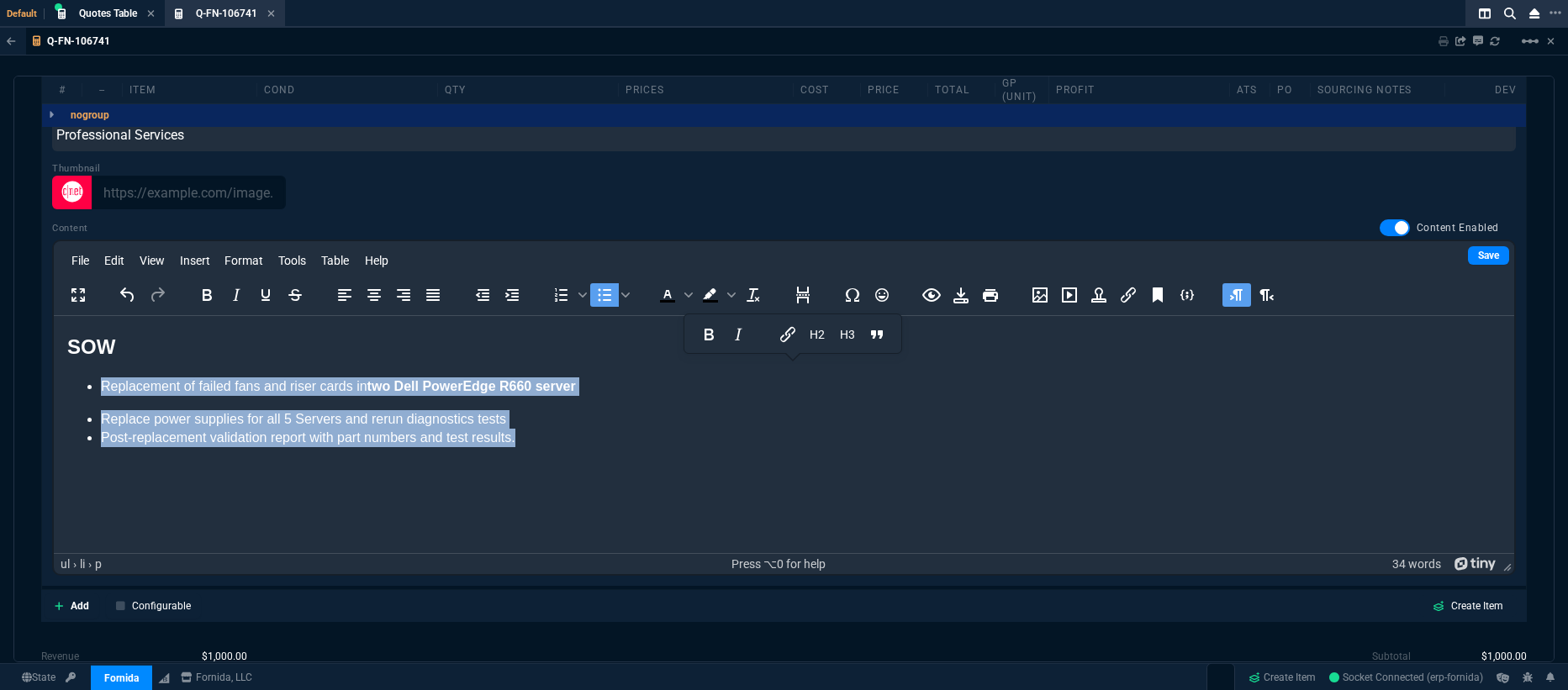
drag, startPoint x: 618, startPoint y: 444, endPoint x: 17, endPoint y: 389, distance: 603.5
click at [54, 389] on html "SOW Replacement of failed fans and riser cards in two Dell PowerEdge R660 serve…" at bounding box center [784, 389] width 1460 height 146
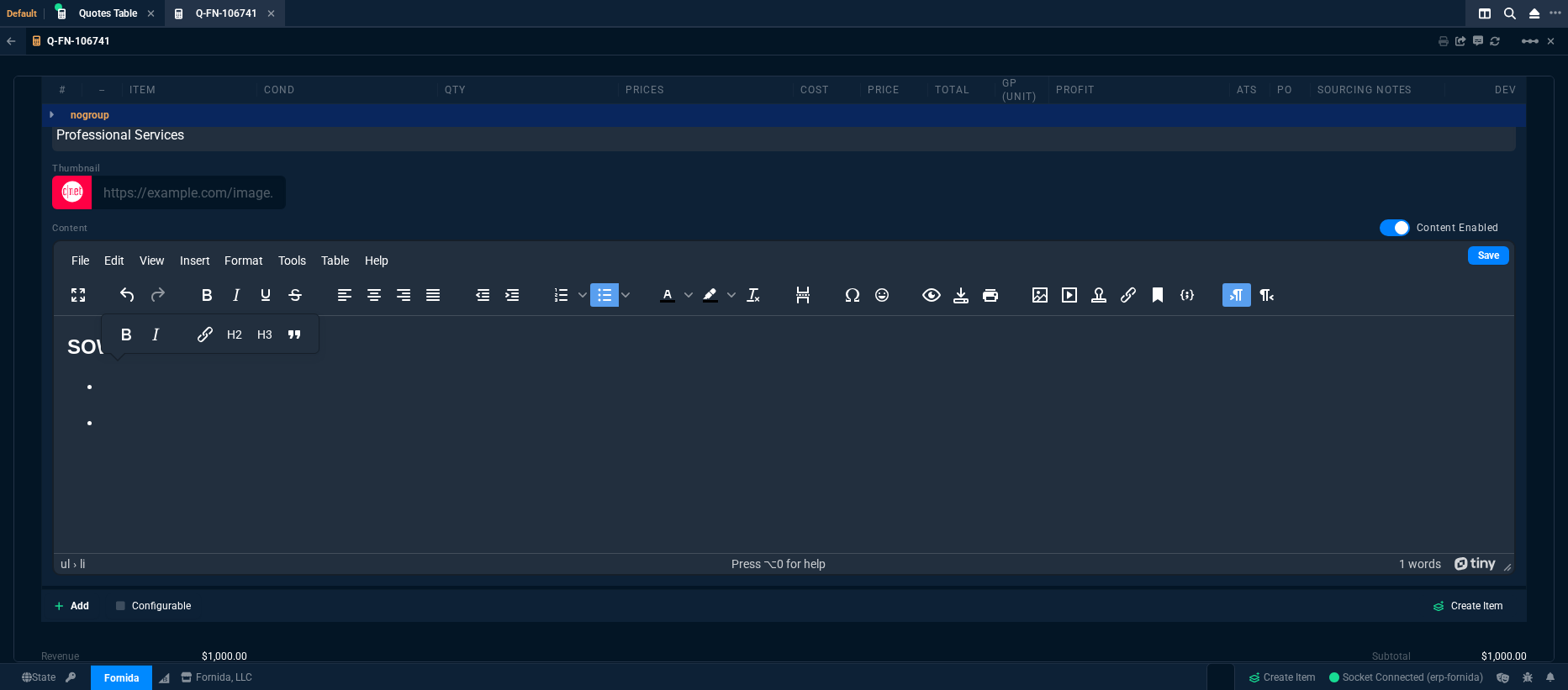
drag, startPoint x: 275, startPoint y: 424, endPoint x: 97, endPoint y: 687, distance: 317.6
click at [54, 384] on html "SOW" at bounding box center [784, 381] width 1460 height 129
click at [101, 405] on ul "Rich Text Area. Press ALT-0 for help." at bounding box center [784, 404] width 1434 height 55
drag, startPoint x: 113, startPoint y: 426, endPoint x: 108, endPoint y: 393, distance: 33.4
click at [83, 383] on ul "Rich Text Area. Press ALT-0 for help." at bounding box center [784, 404] width 1434 height 55
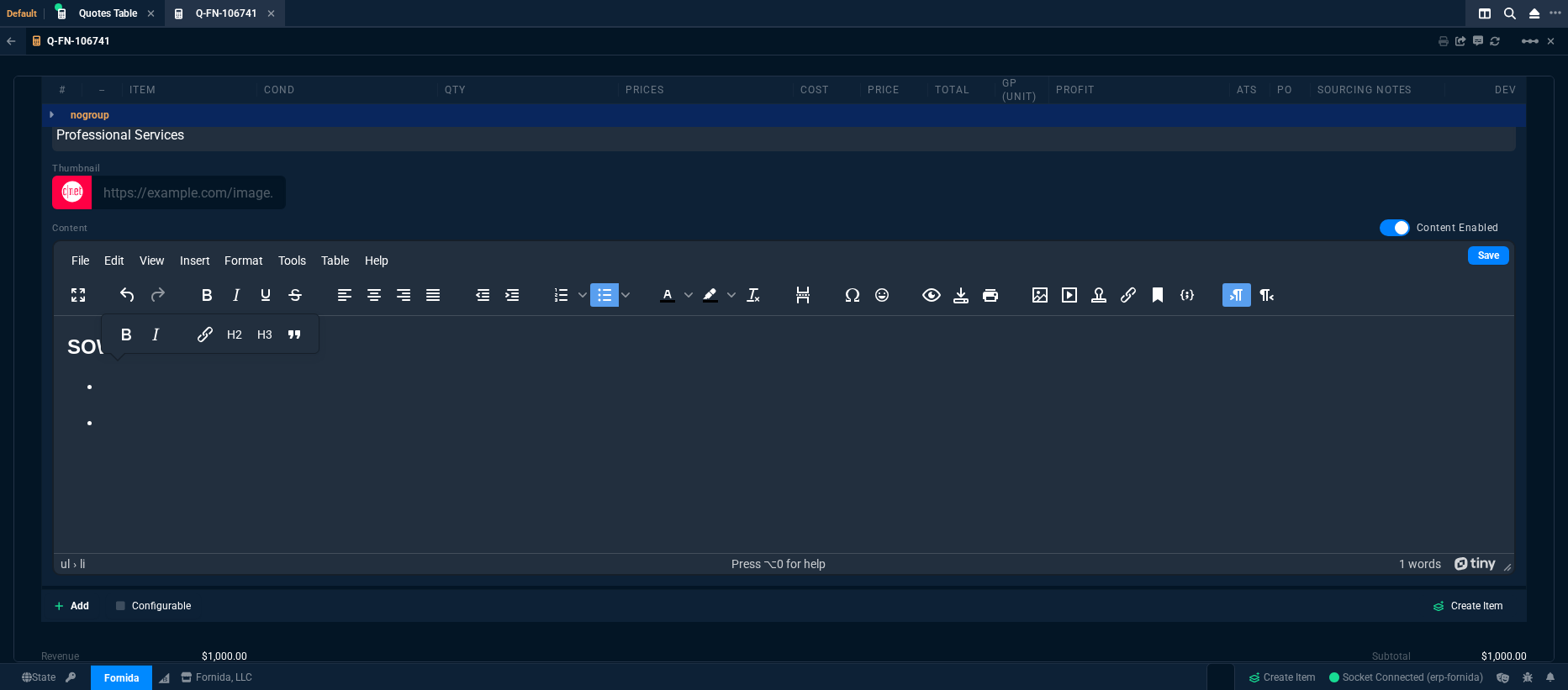
click at [126, 397] on ul "Rich Text Area. Press ALT-0 for help." at bounding box center [784, 404] width 1434 height 55
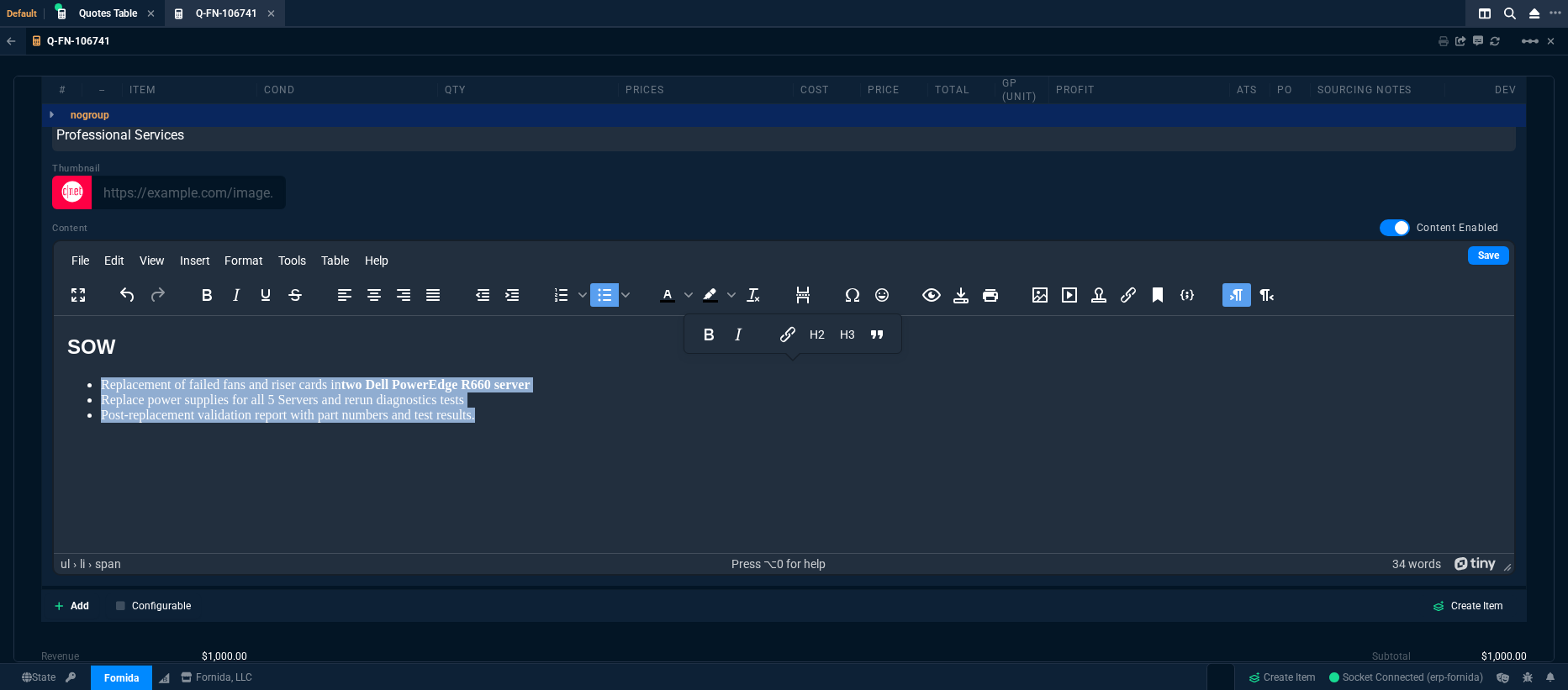
drag, startPoint x: 490, startPoint y: 420, endPoint x: 42, endPoint y: 388, distance: 449.1
click at [54, 388] on html "SOW Replacement of failed fans and riser cards in two Dell PowerEdge R660 serve…" at bounding box center [784, 376] width 1460 height 120
click at [547, 390] on li "Replacement of failed fans and riser cards in two Dell PowerEdge R660 server" at bounding box center [800, 384] width 1400 height 15
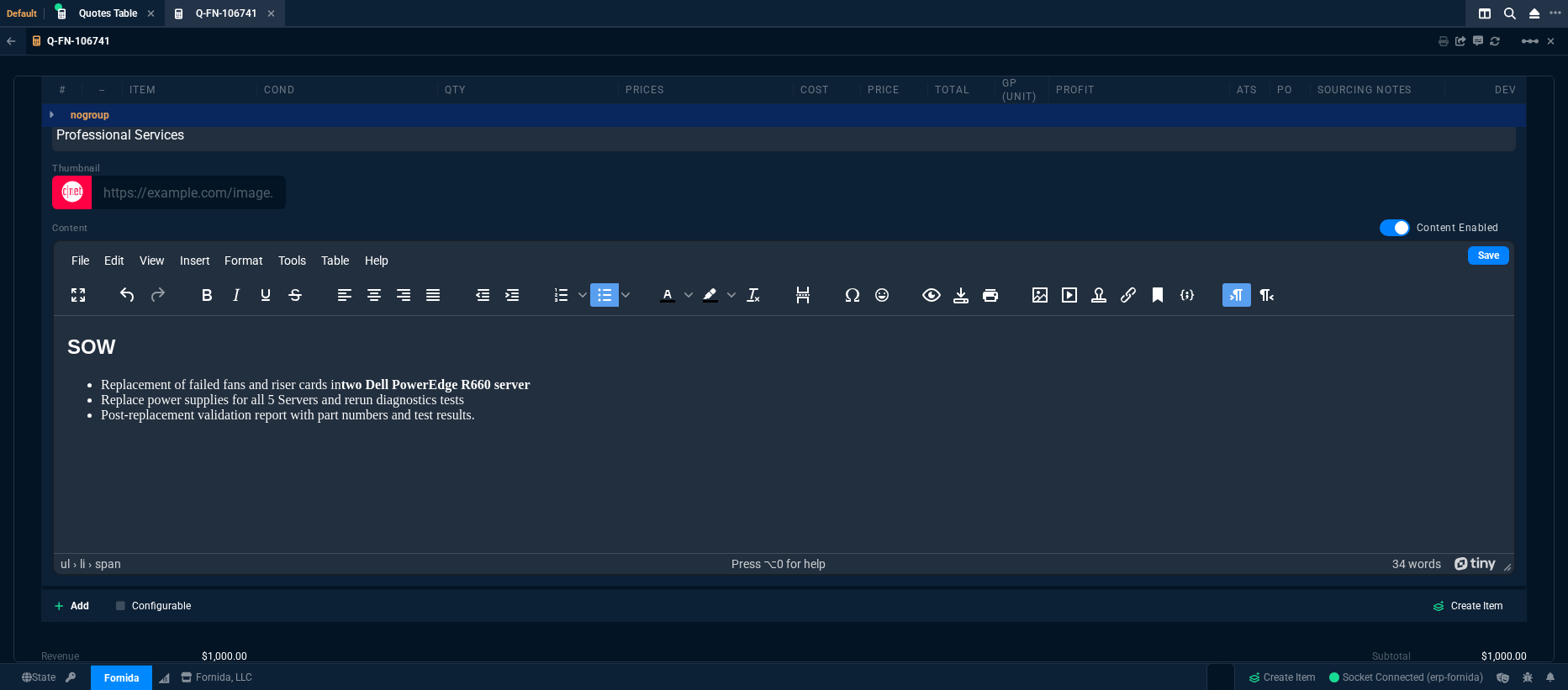
drag, startPoint x: 565, startPoint y: 428, endPoint x: 87, endPoint y: 362, distance: 482.5
click at [88, 362] on html "SOW Replacement of failed fans and riser cards in two Dell PowerEdge R660 serve…" at bounding box center [784, 376] width 1460 height 120
click at [565, 398] on li "Replace power supplies for all 5 Servers and rerun diagnostics tests" at bounding box center [800, 400] width 1400 height 15
drag, startPoint x: 506, startPoint y: 432, endPoint x: 108, endPoint y: 351, distance: 406.2
click at [108, 351] on html "SOW Replacement of failed fans and riser cards in two Dell PowerEdge R660 serve…" at bounding box center [784, 376] width 1460 height 120
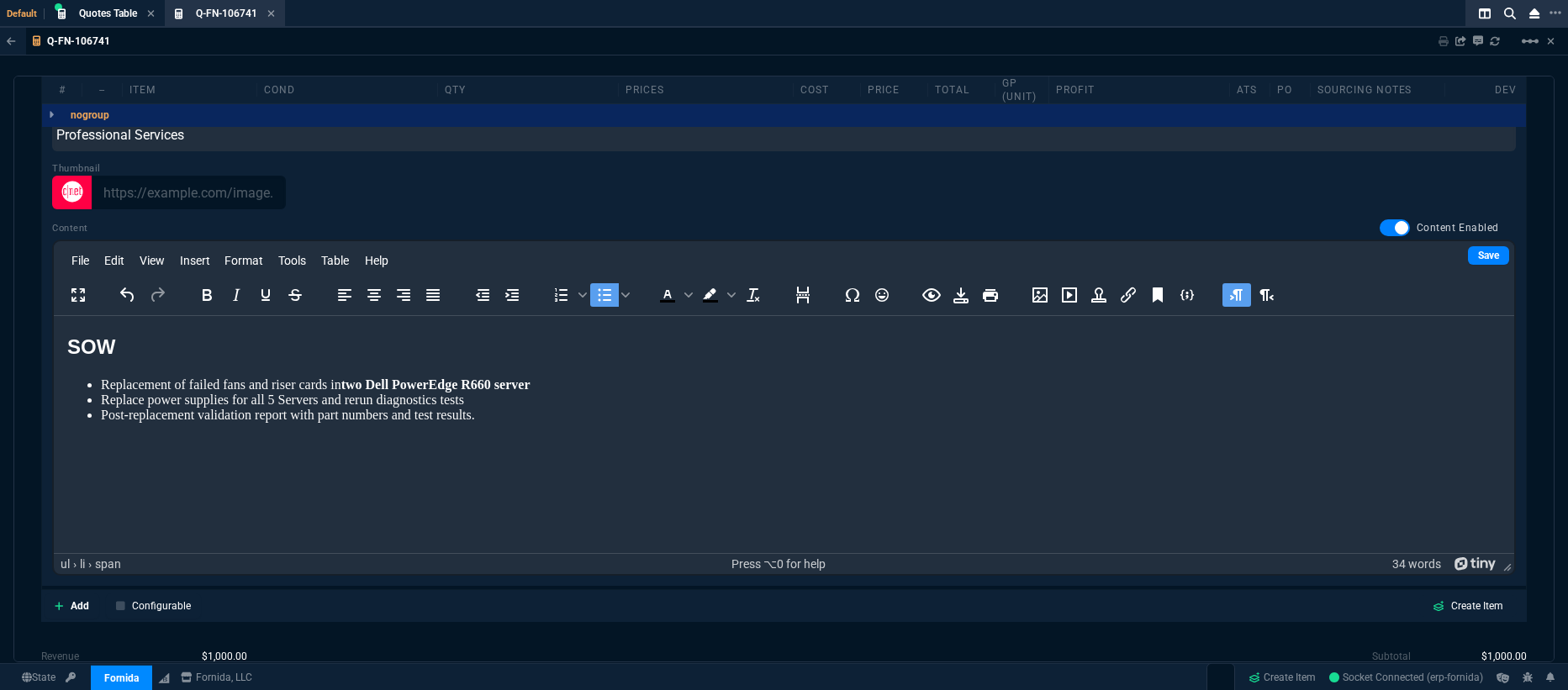
drag, startPoint x: 543, startPoint y: 430, endPoint x: 106, endPoint y: 393, distance: 438.6
click at [107, 393] on html "SOW Replacement of failed fans and riser cards in two Dell PowerEdge R660 serve…" at bounding box center [784, 376] width 1460 height 120
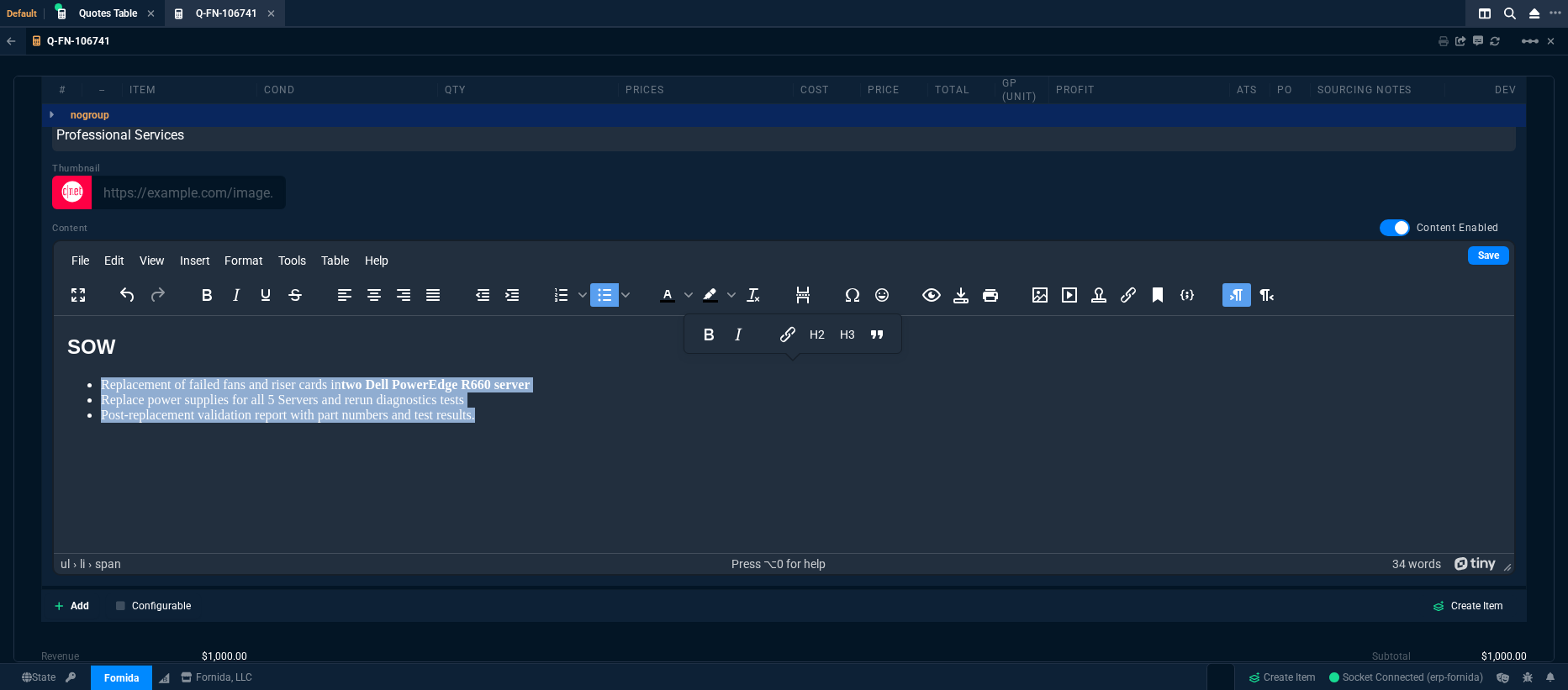
drag, startPoint x: 480, startPoint y: 420, endPoint x: 76, endPoint y: 381, distance: 405.9
click at [76, 381] on ul "Replacement of failed fans and riser cards in two Dell PowerEdge R660 server Re…" at bounding box center [784, 400] width 1434 height 45
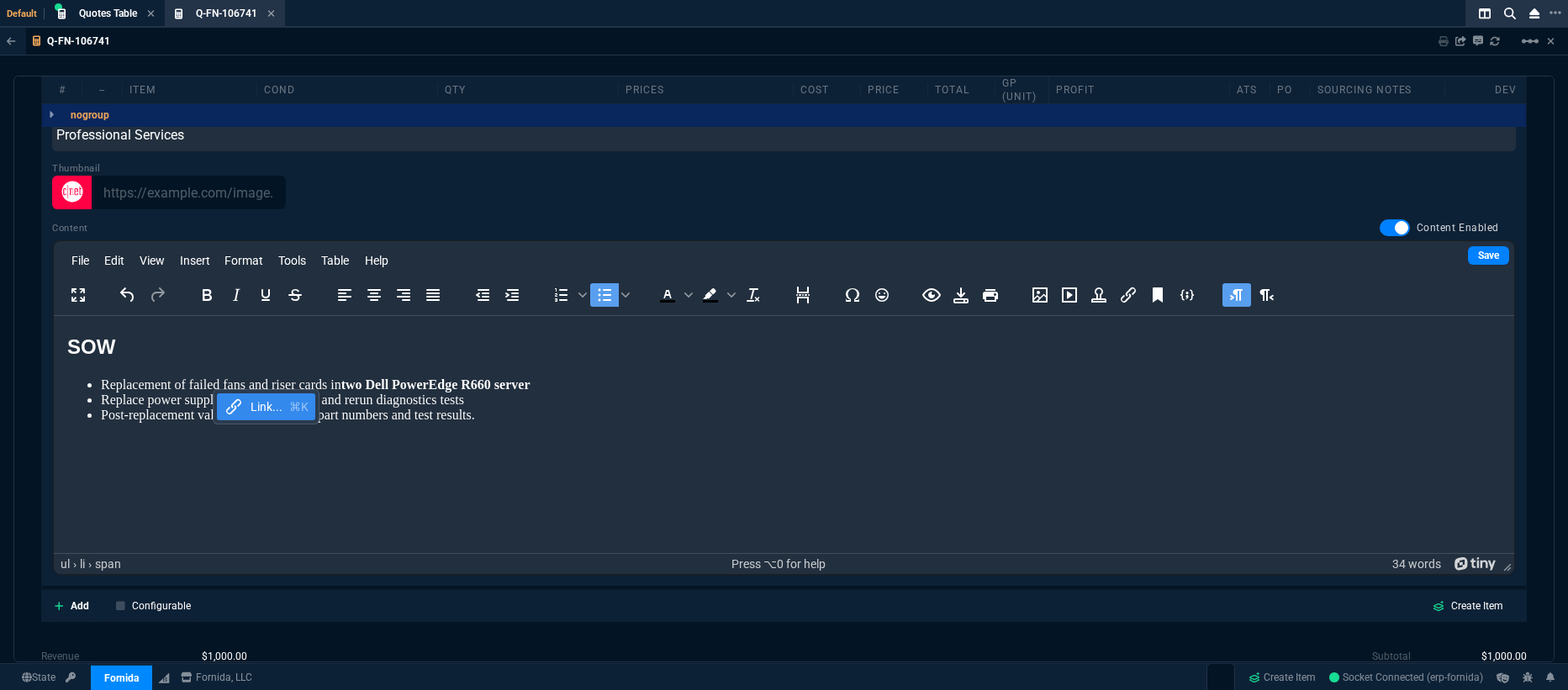
click at [535, 436] on html "SOW Replacement of failed fans and riser cards in two Dell PowerEdge R660 serve…" at bounding box center [784, 376] width 1460 height 120
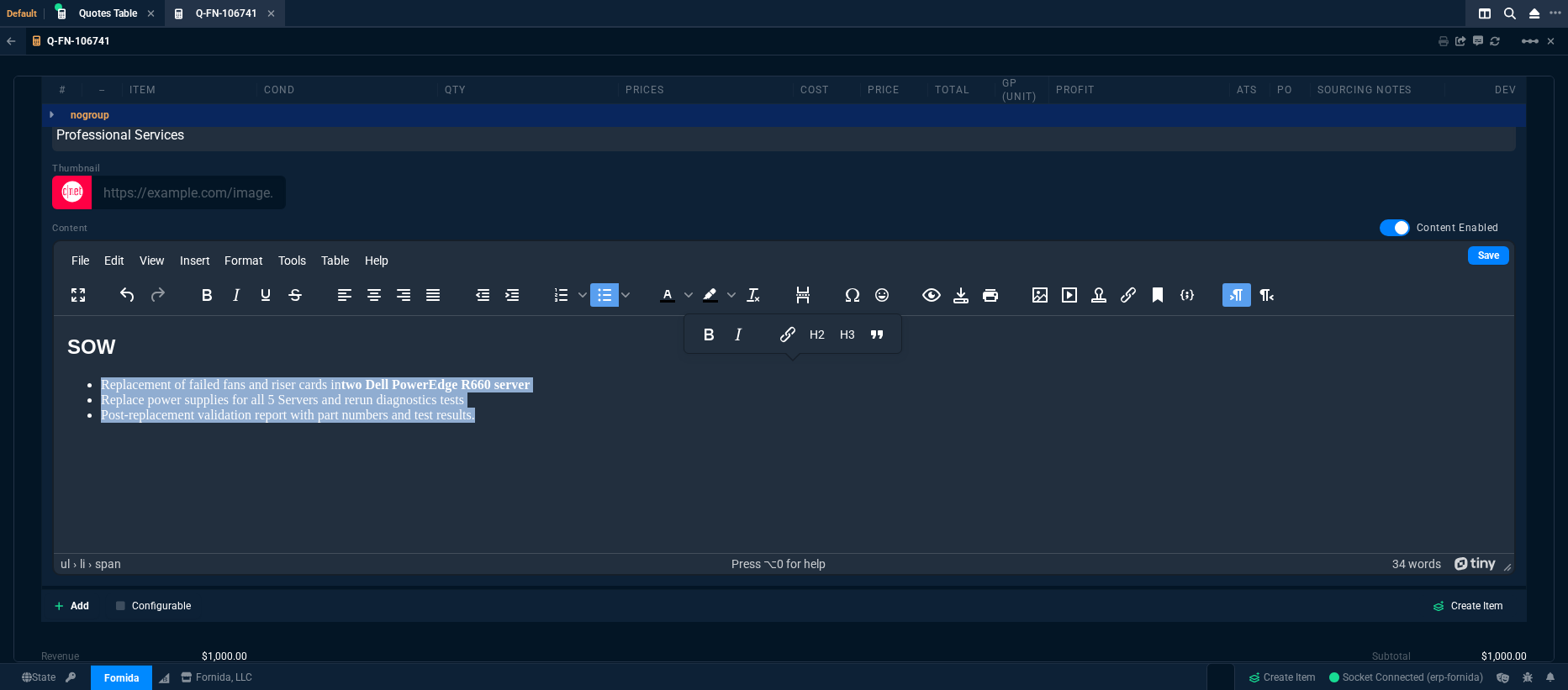
drag, startPoint x: 531, startPoint y: 419, endPoint x: 41, endPoint y: 377, distance: 491.8
click at [54, 377] on html "SOW Replacement of failed fans and riser cards in two Dell PowerEdge R660 serve…" at bounding box center [784, 376] width 1460 height 120
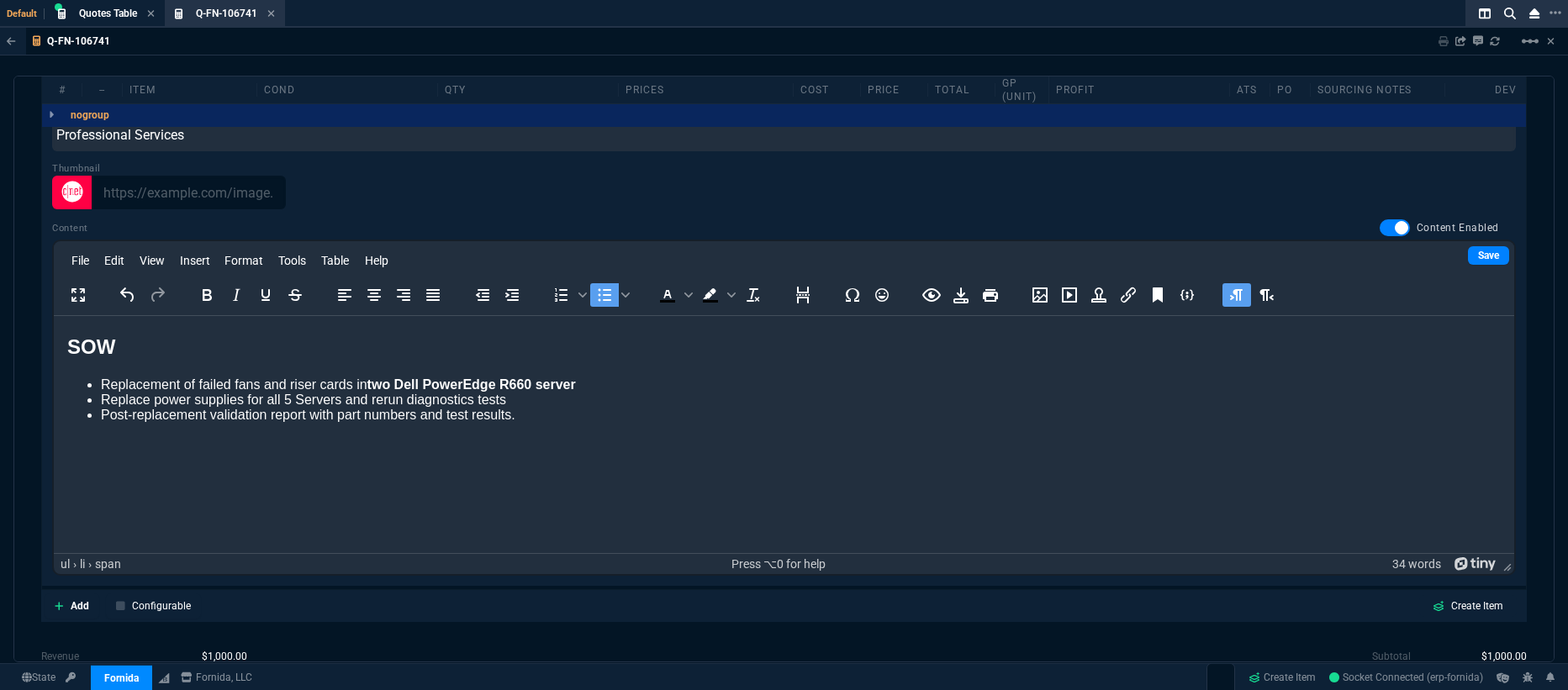
click at [632, 399] on li "Replace power supplies for all 5 Servers and rerun diagnostics tests" at bounding box center [800, 400] width 1400 height 15
click at [630, 394] on li "Replace power supplies for all 5 Servers and rerun diagnostics tests" at bounding box center [800, 400] width 1400 height 15
click at [632, 391] on li "Replacement of failed fans and riser cards in two Dell PowerEdge R660 server" at bounding box center [800, 384] width 1400 height 15
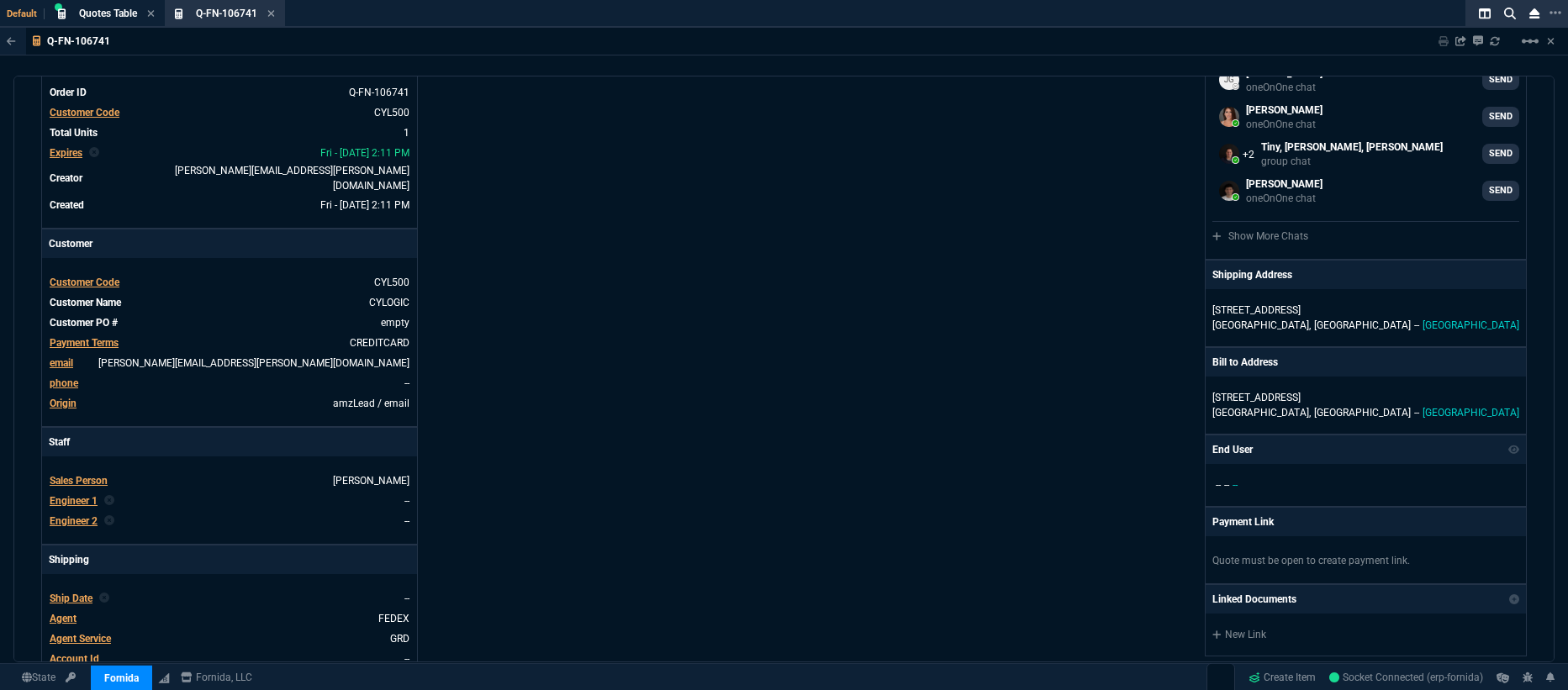
scroll to position [0, 0]
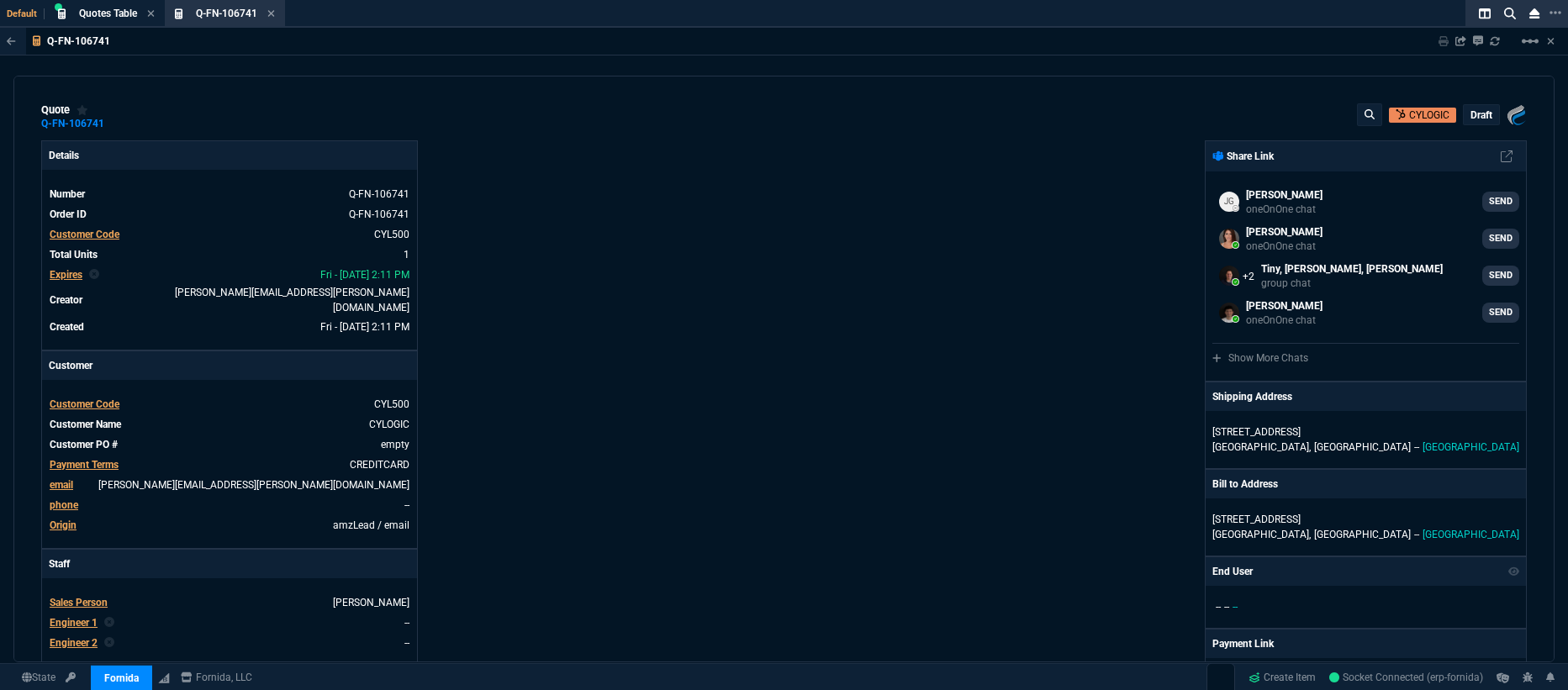
click at [1483, 115] on p "draft" at bounding box center [1481, 115] width 22 height 14
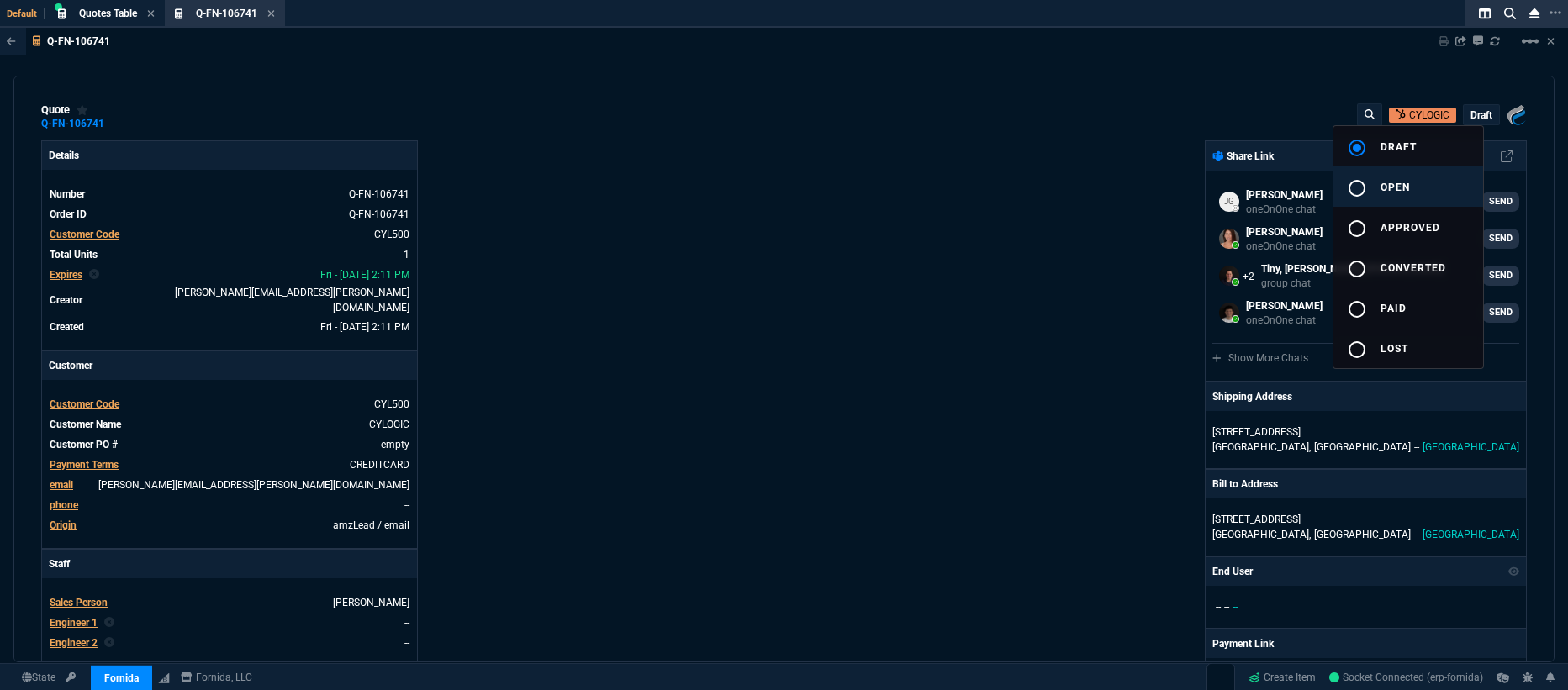
click at [1391, 181] on span "open" at bounding box center [1395, 187] width 29 height 12
type input "100"
type input "1000"
click at [726, 476] on div at bounding box center [784, 345] width 1568 height 690
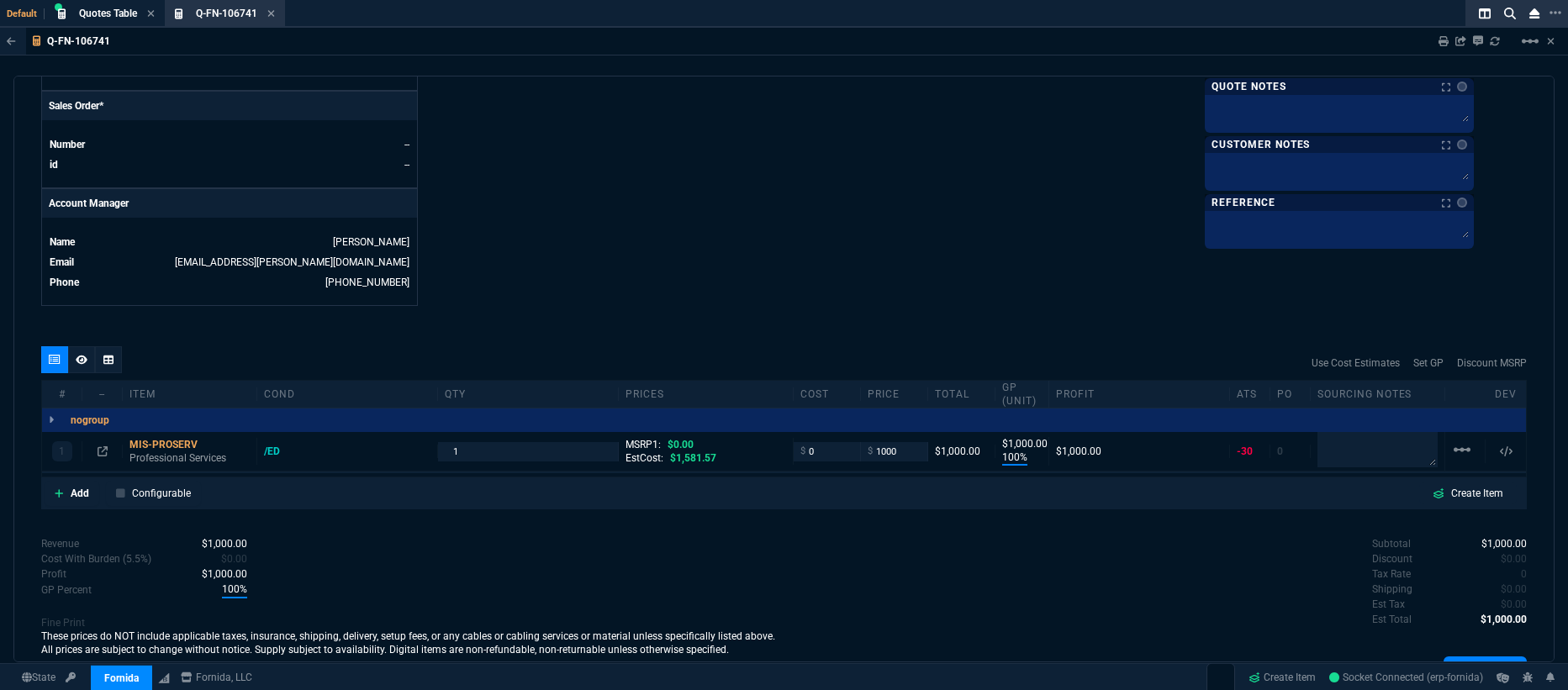
scroll to position [742, 0]
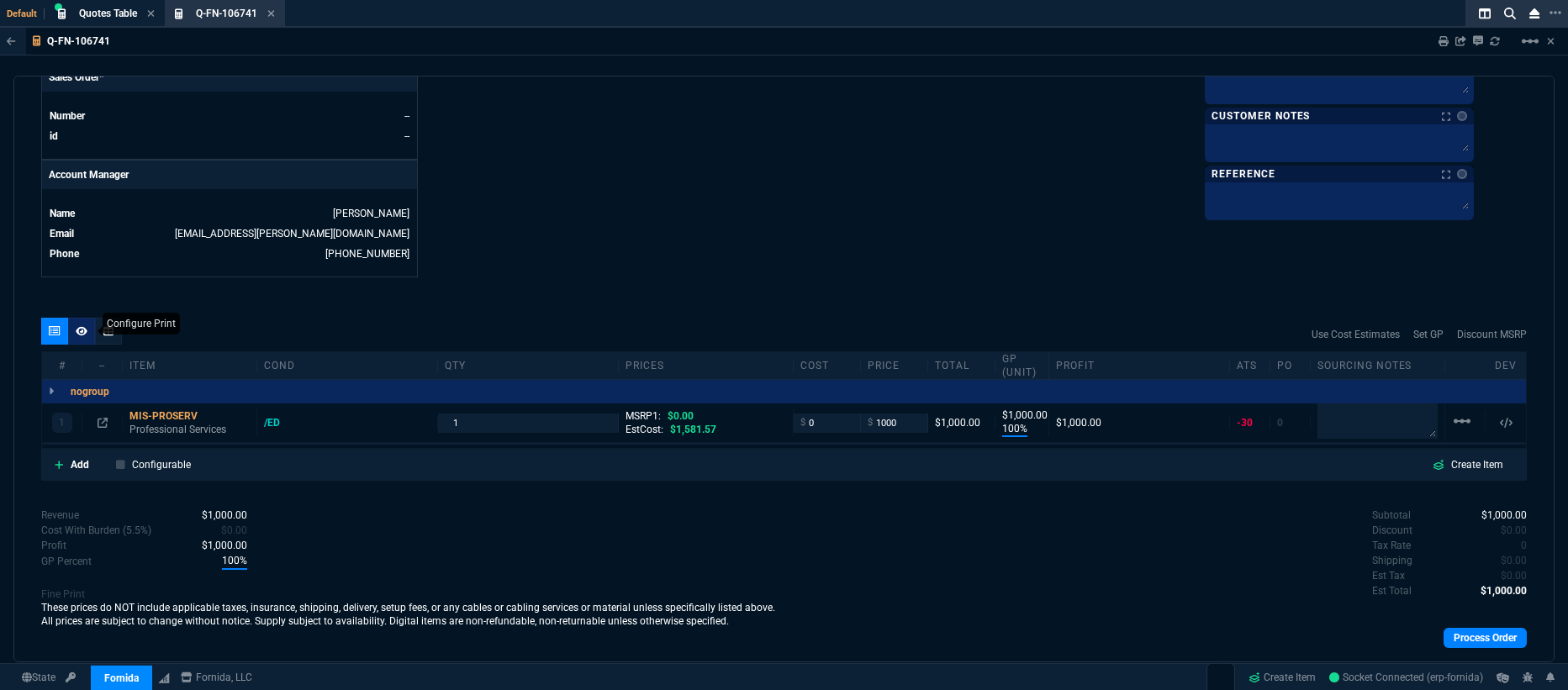
click at [85, 326] on icon at bounding box center [82, 331] width 12 height 10
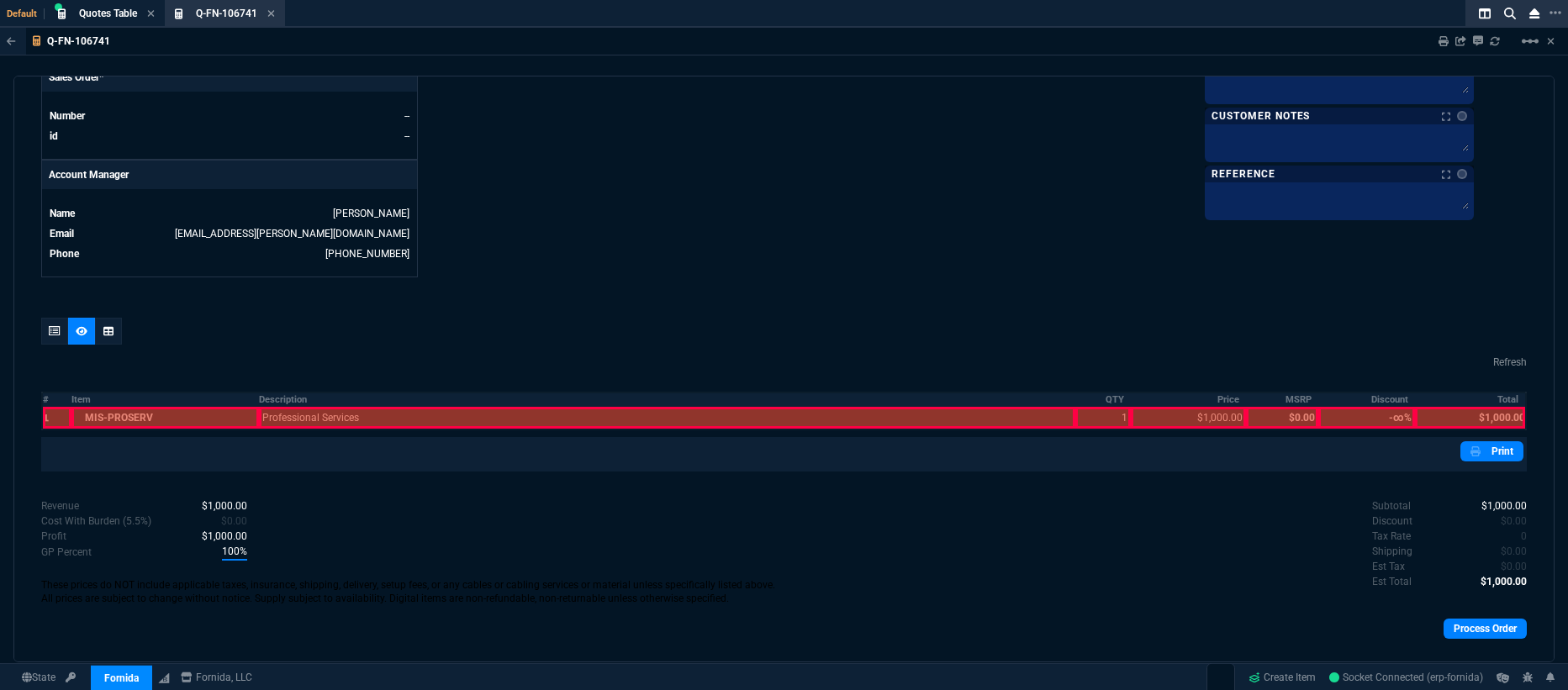
click at [167, 407] on div at bounding box center [165, 417] width 187 height 22
click at [471, 411] on div at bounding box center [667, 417] width 816 height 22
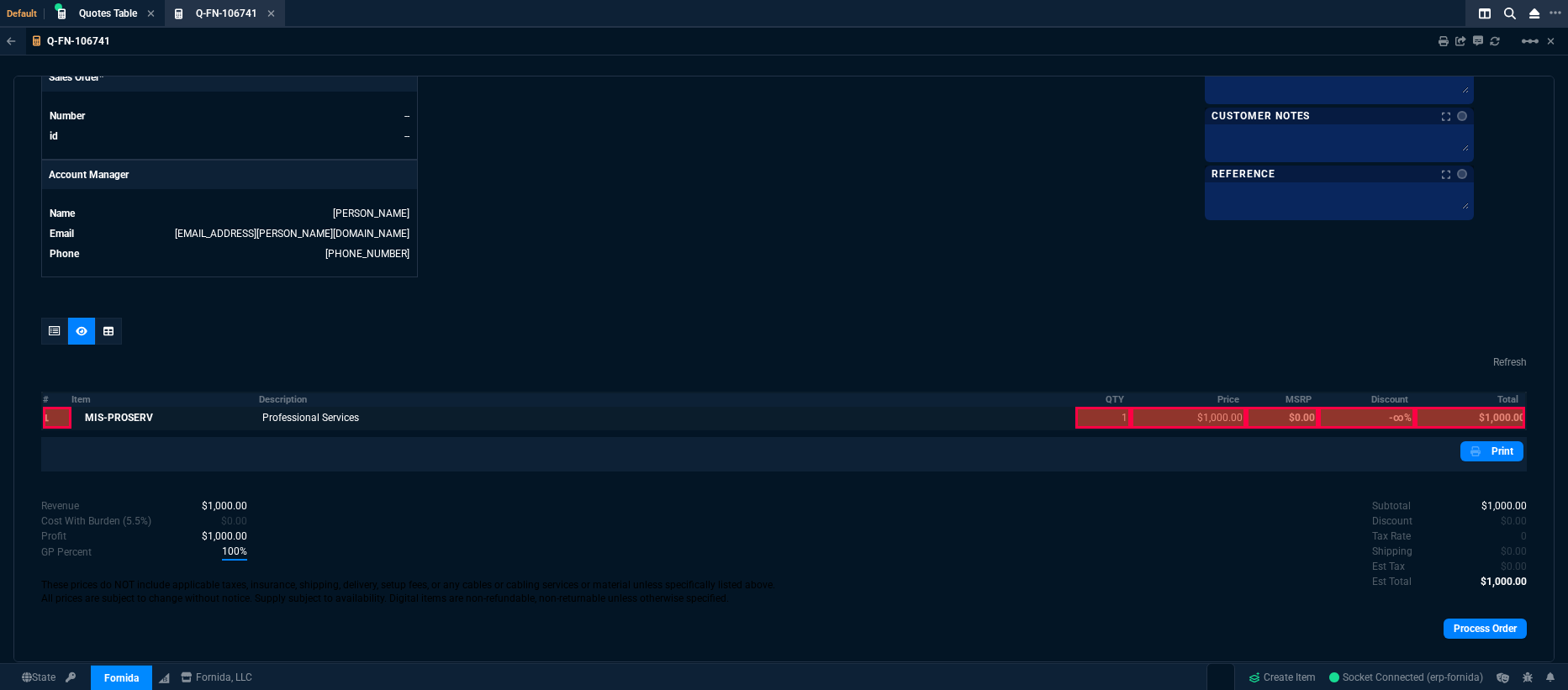
click at [1114, 407] on div at bounding box center [1103, 417] width 56 height 22
click at [1181, 407] on div at bounding box center [1188, 417] width 115 height 22
click at [1474, 407] on div at bounding box center [1470, 417] width 110 height 22
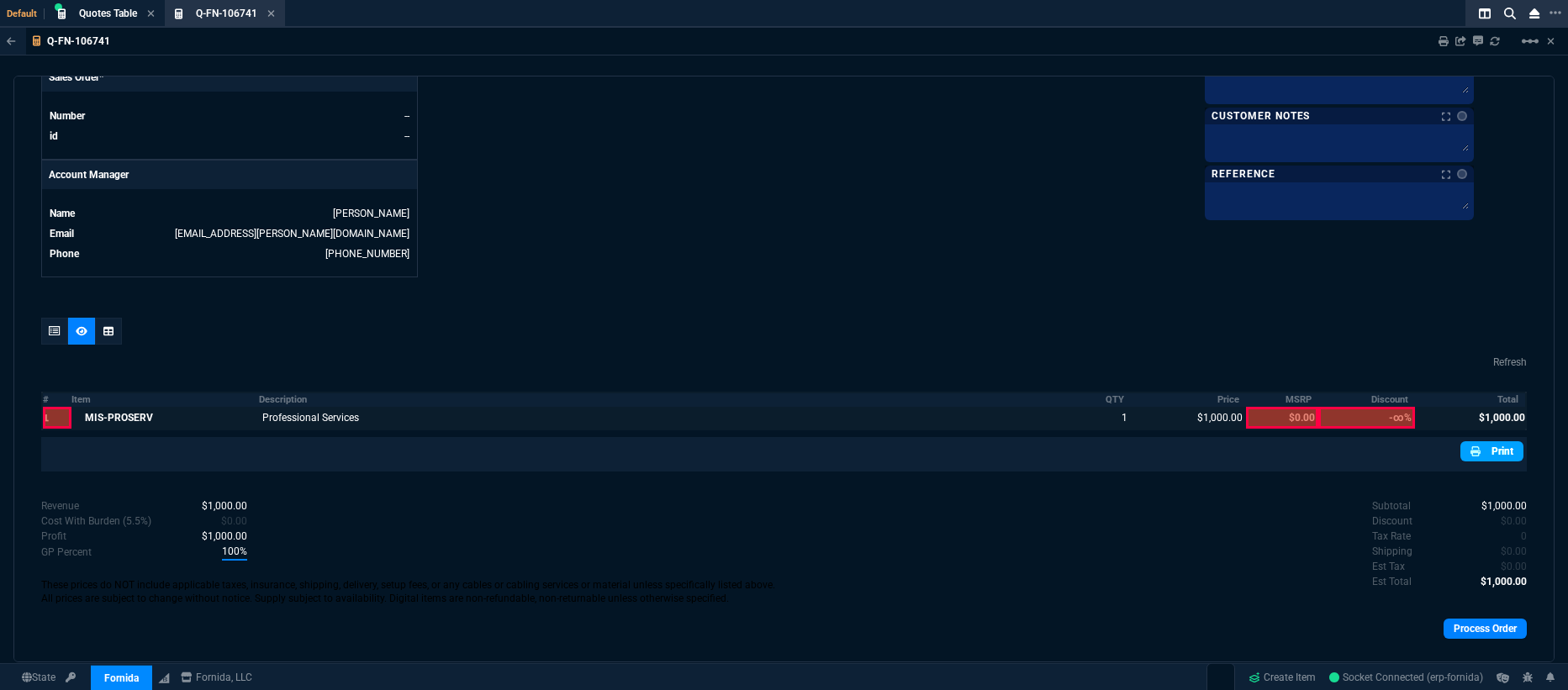
click at [1480, 441] on link "Print" at bounding box center [1492, 451] width 63 height 20
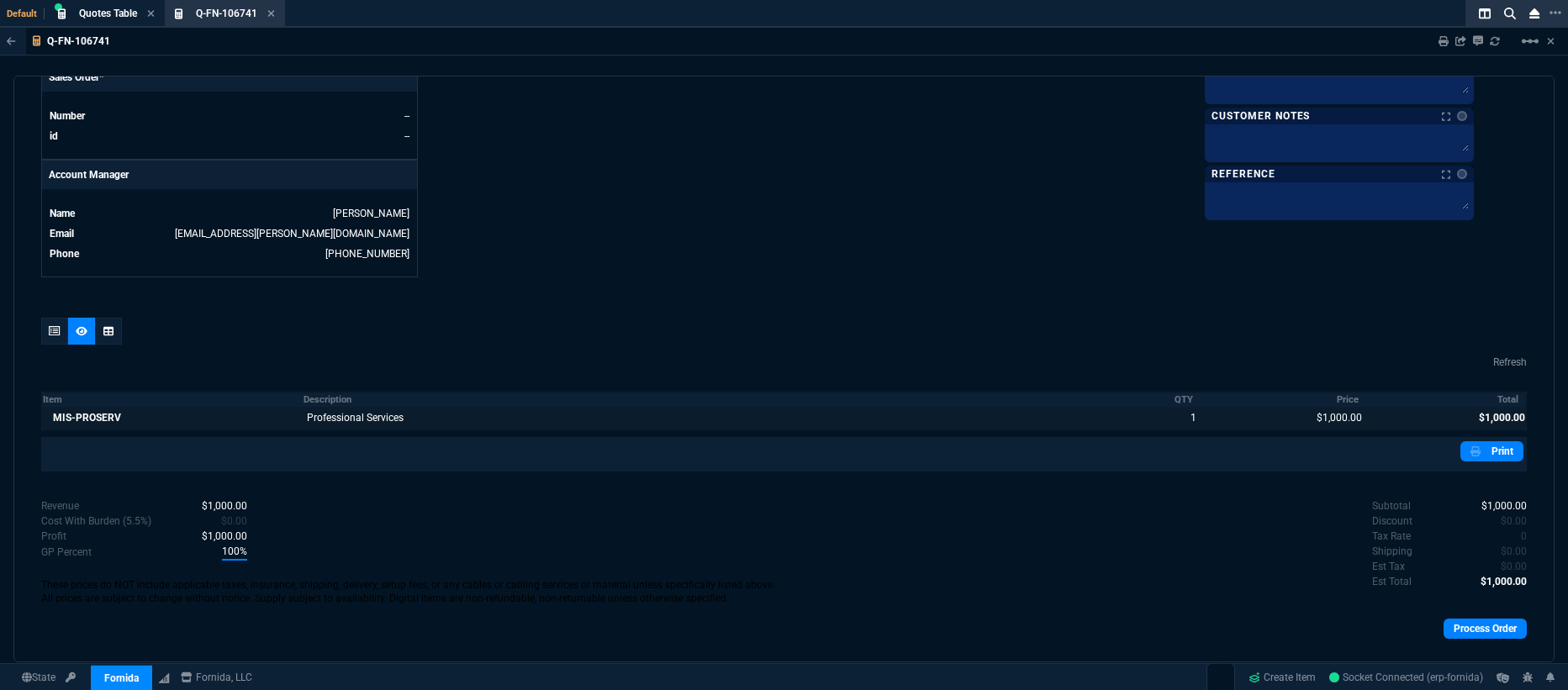
scroll to position [758, 0]
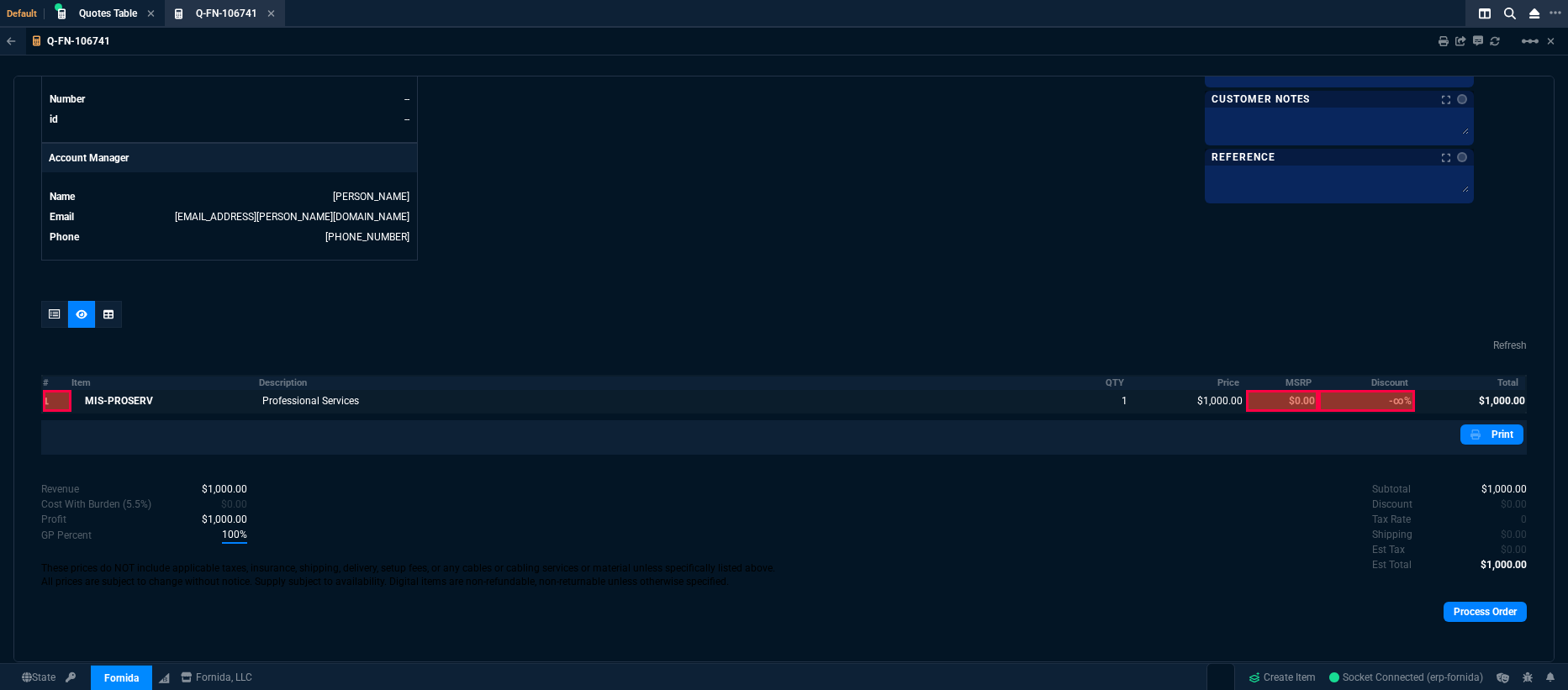
click at [37, 297] on div "quote Q-FN-106741 CYLOGIC open Fornida, LLC 2609 Technology Dr Suite 300 Plano,…" at bounding box center [784, 368] width 1541 height 587
click at [48, 301] on div at bounding box center [55, 314] width 27 height 27
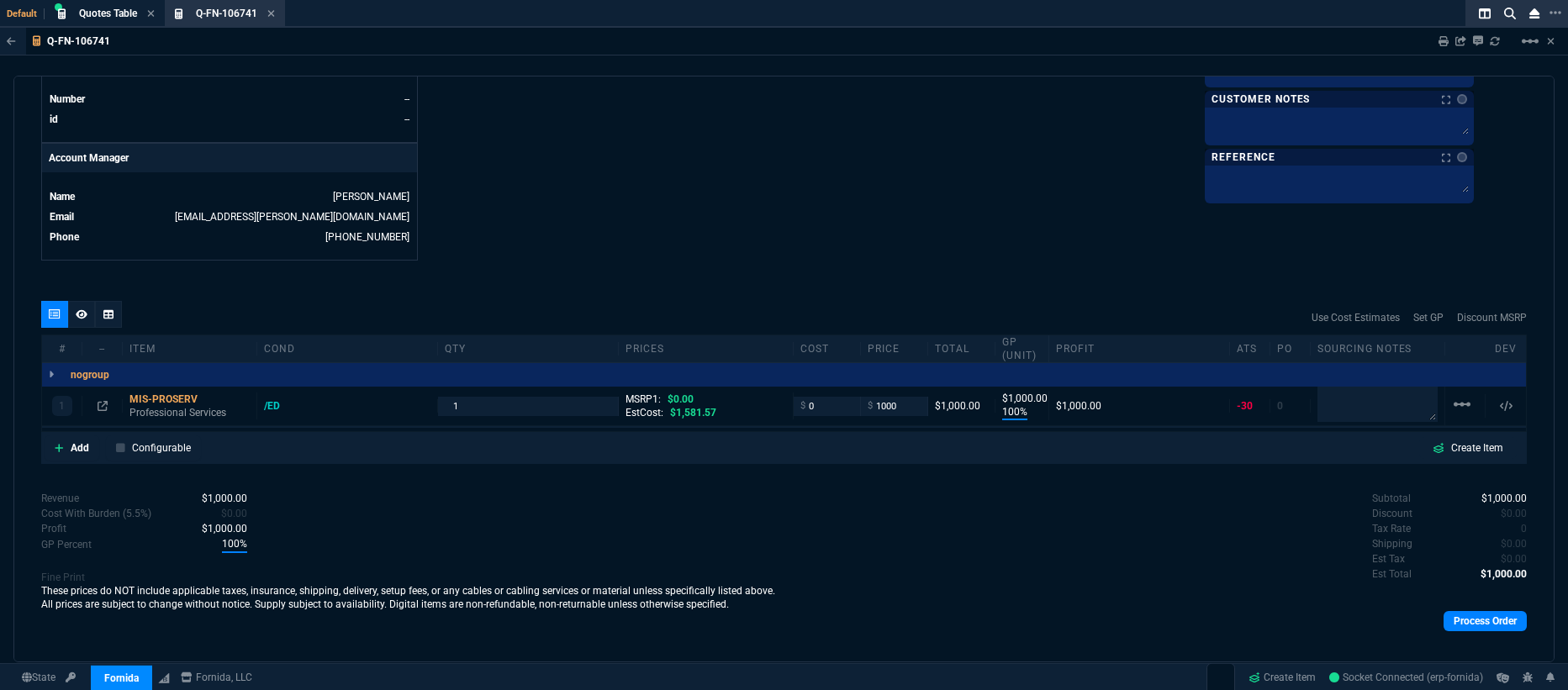
type input "100"
type input "1000"
click at [170, 394] on div "MIS-PROSERV" at bounding box center [189, 400] width 121 height 14
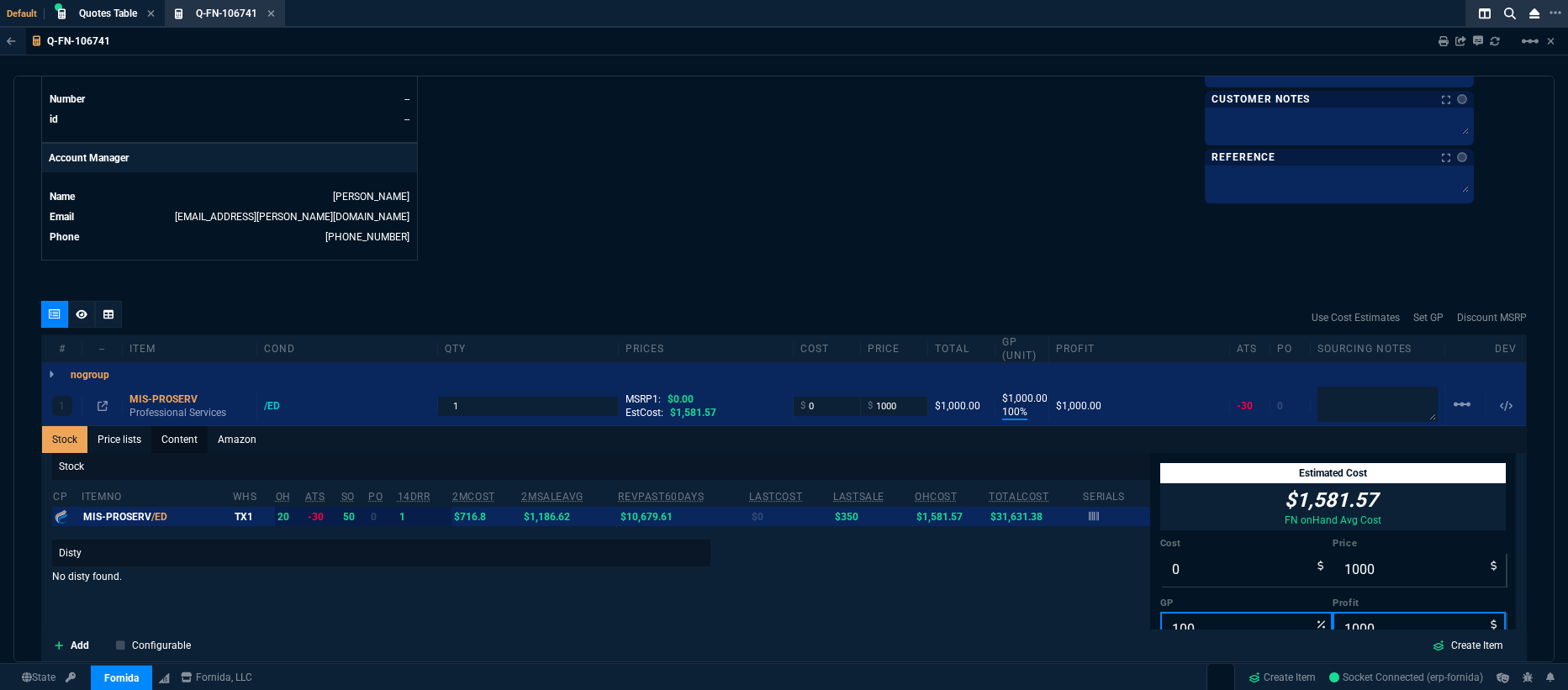
click at [170, 433] on link "Content" at bounding box center [180, 439] width 56 height 27
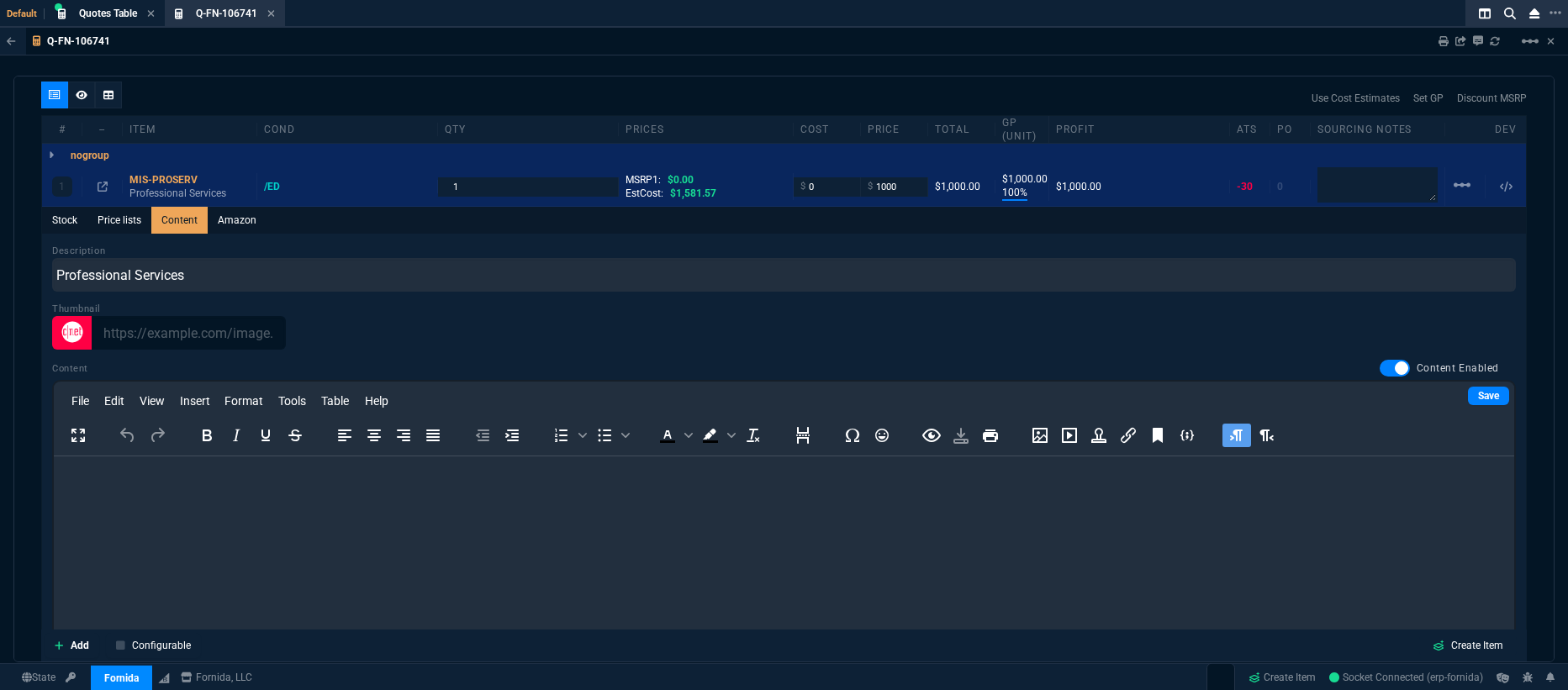
scroll to position [1004, 0]
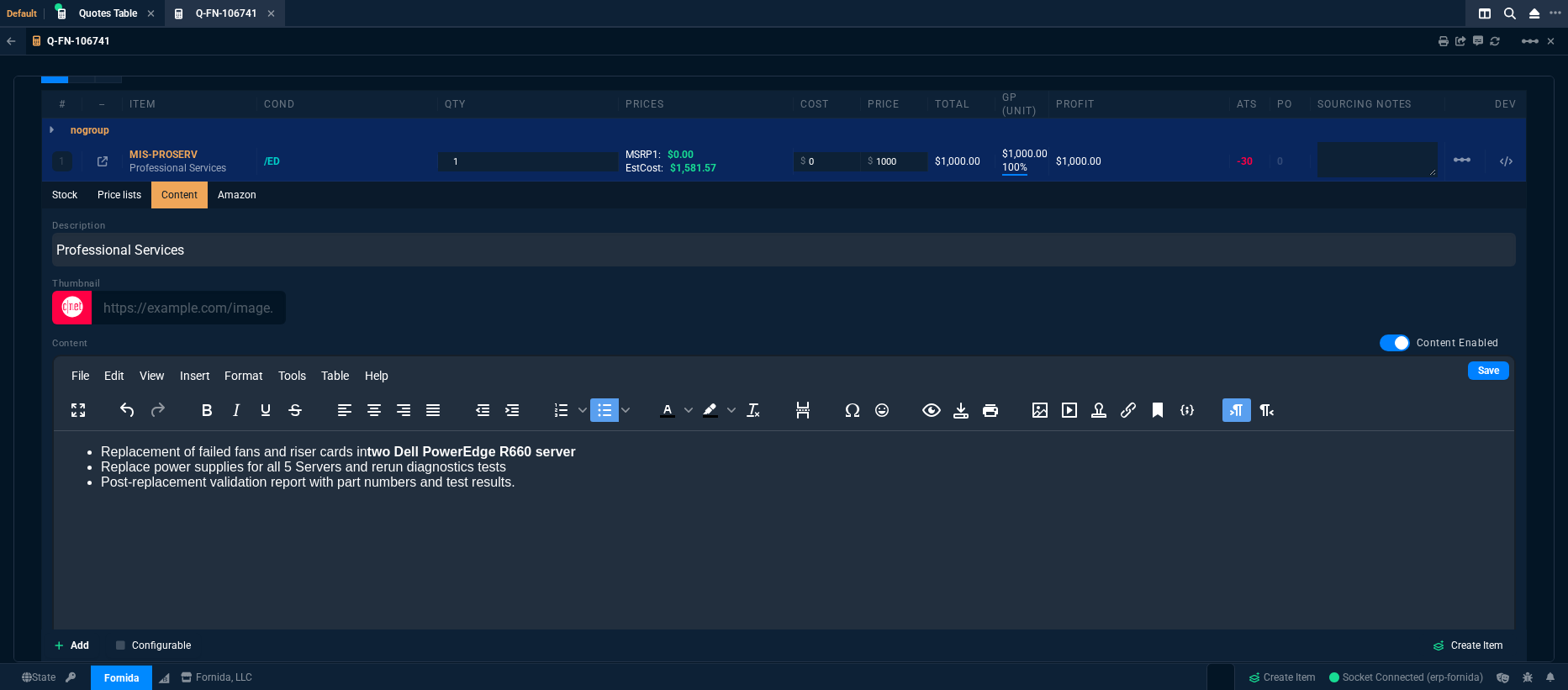
click at [598, 489] on li "Post-replacement validation report with part numbers and test results." at bounding box center [800, 482] width 1400 height 15
click at [1484, 361] on link "Save" at bounding box center [1489, 370] width 42 height 18
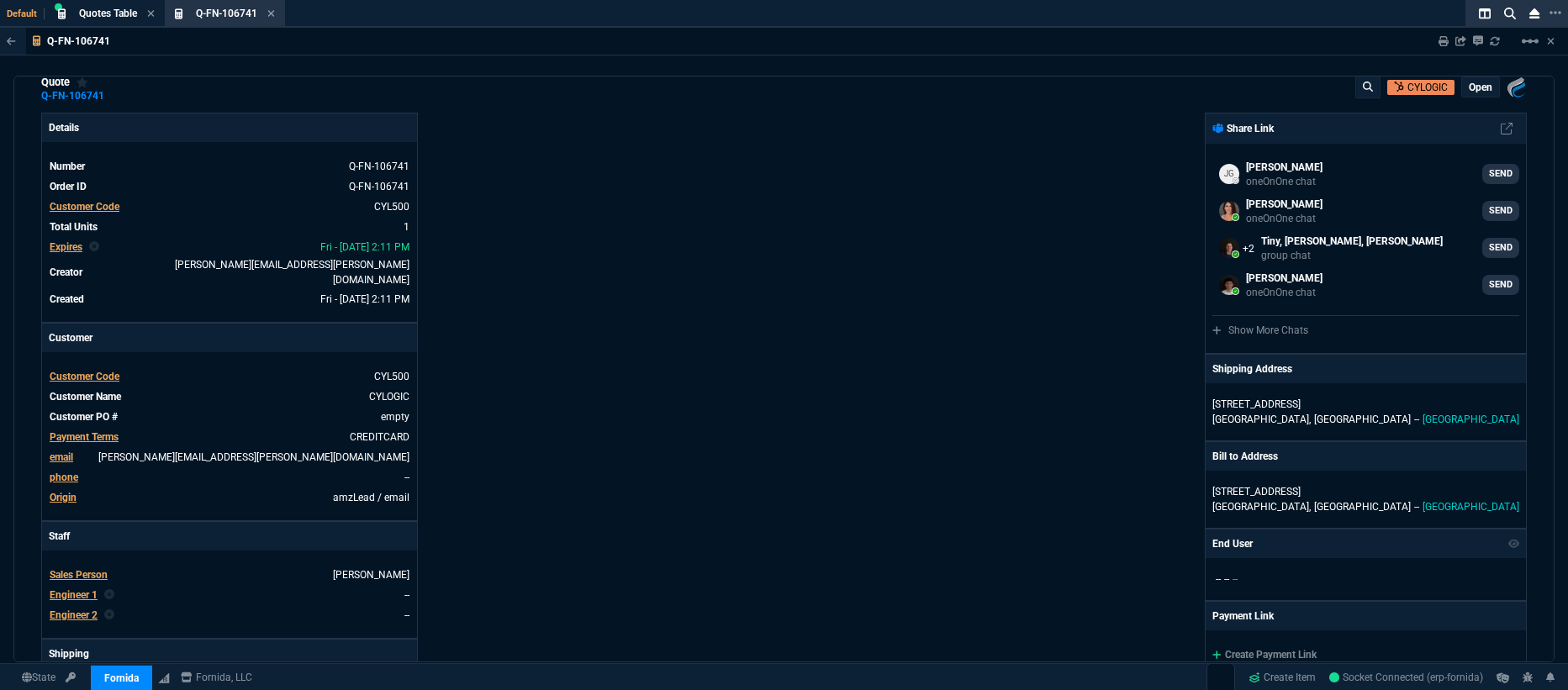
scroll to position [0, 0]
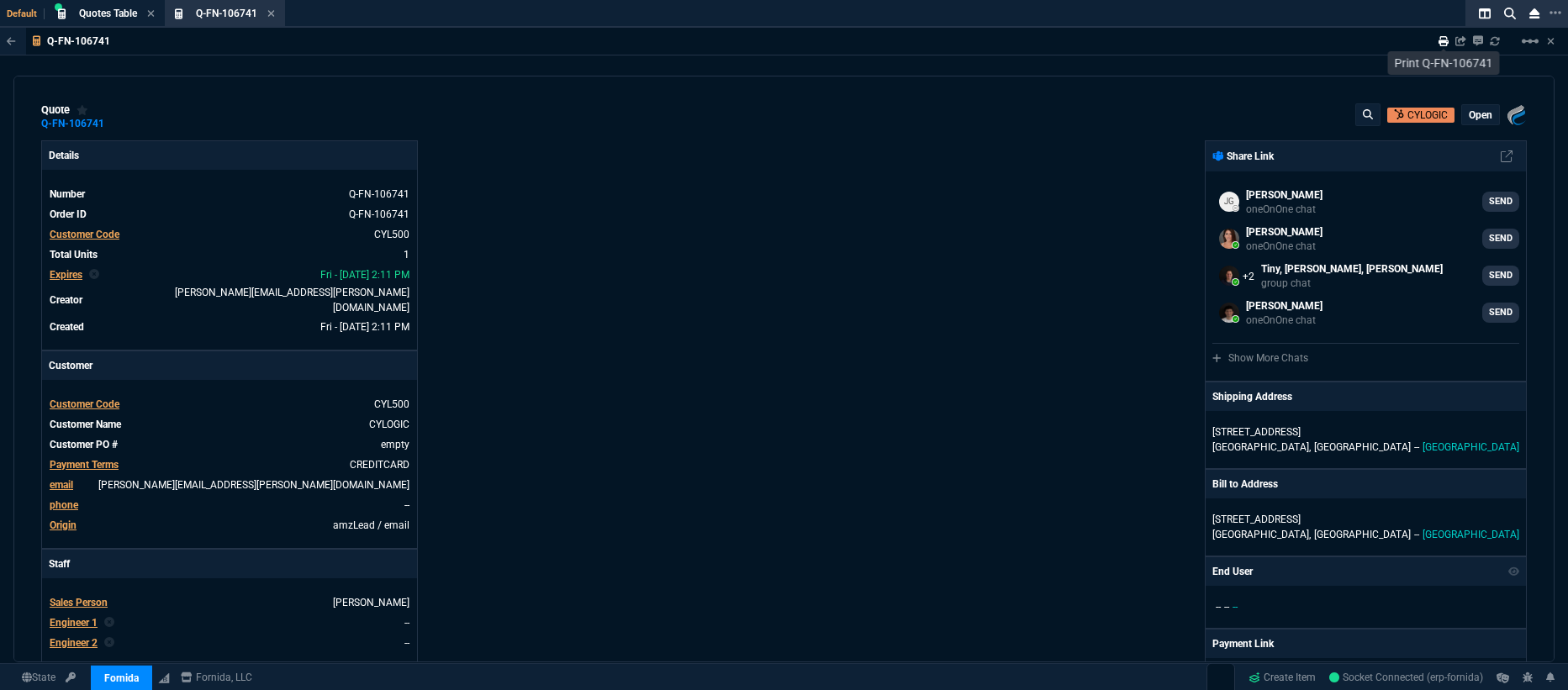
click at [1446, 42] on icon at bounding box center [1444, 42] width 10 height 10
type input "100"
type input "1000"
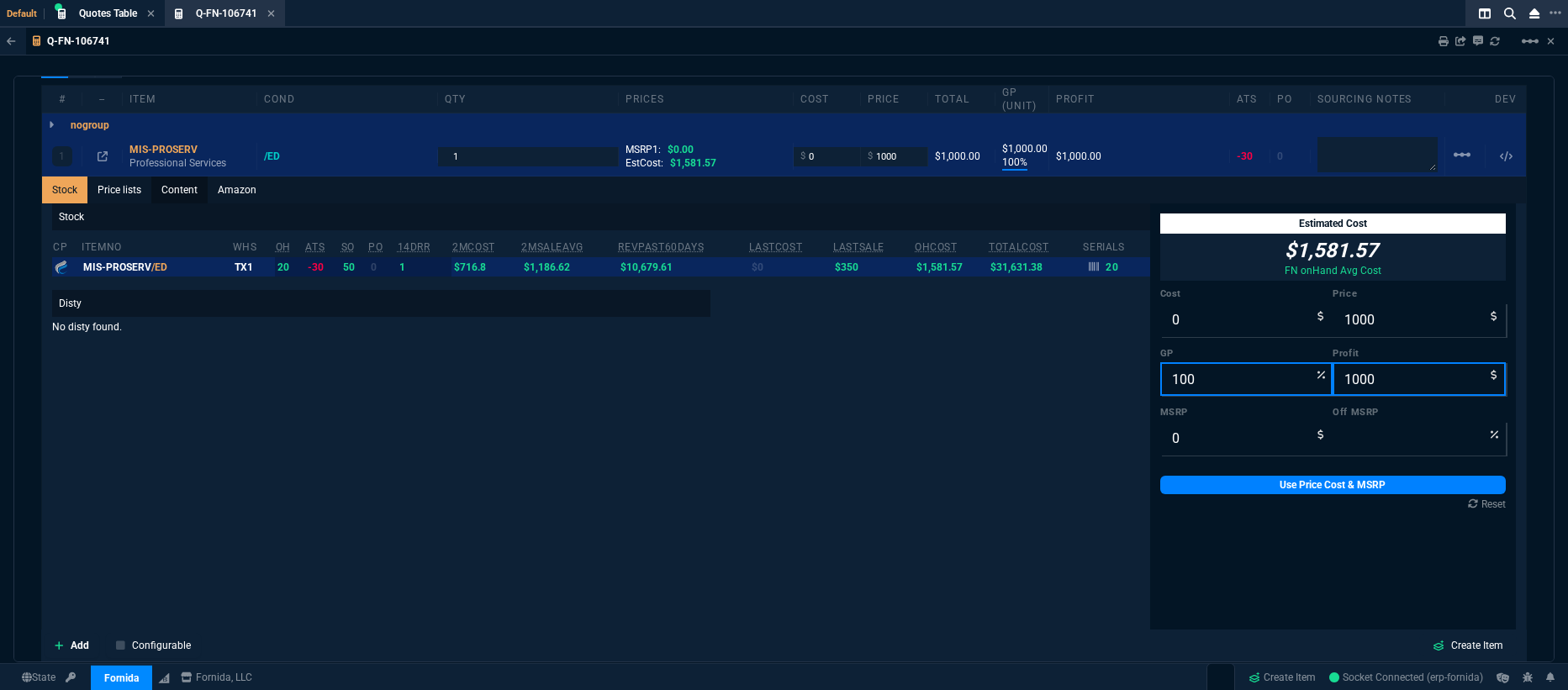
click at [166, 189] on link "Content" at bounding box center [180, 190] width 56 height 27
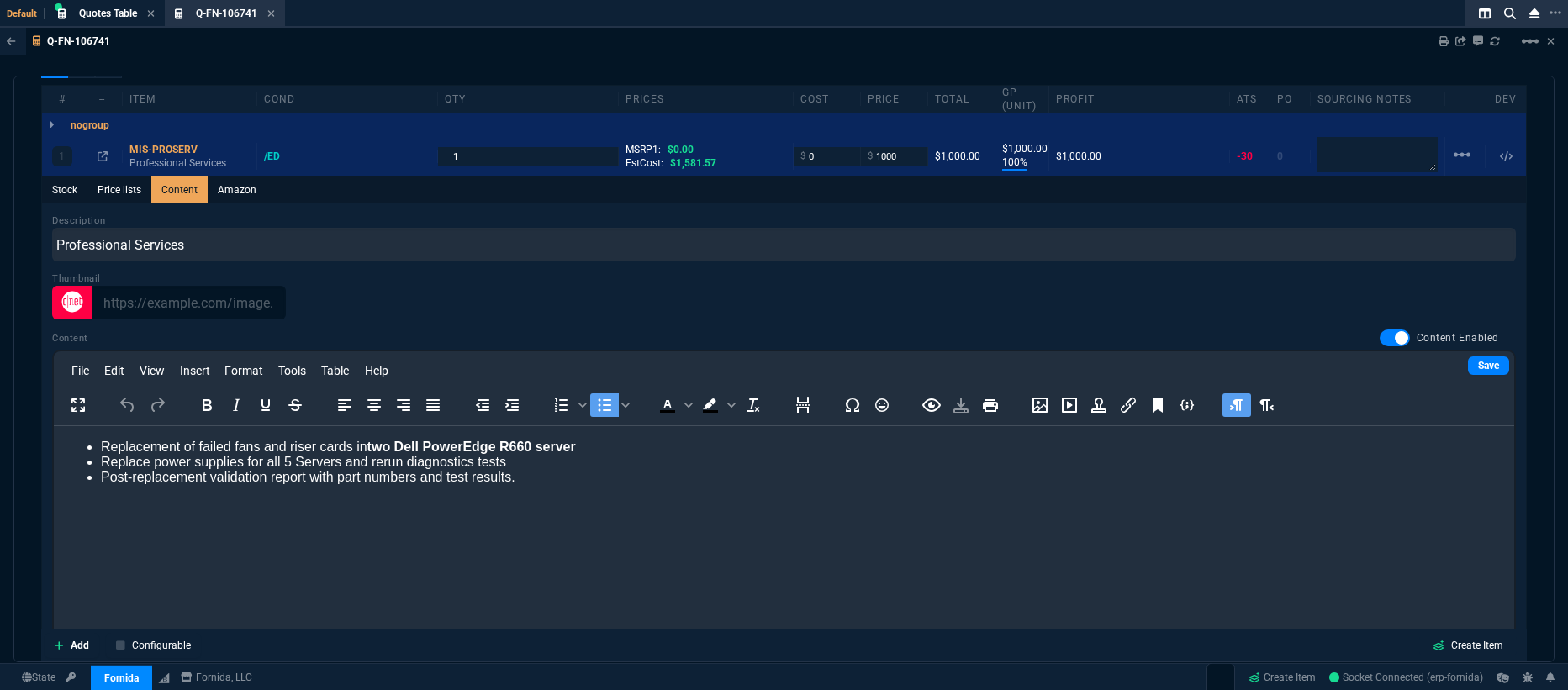
click at [1461, 364] on div "File Edit View Insert Format Tools Table Help" at bounding box center [784, 371] width 1460 height 33
click at [1470, 361] on link "Save" at bounding box center [1489, 365] width 42 height 18
click at [274, 15] on icon at bounding box center [271, 14] width 7 height 7
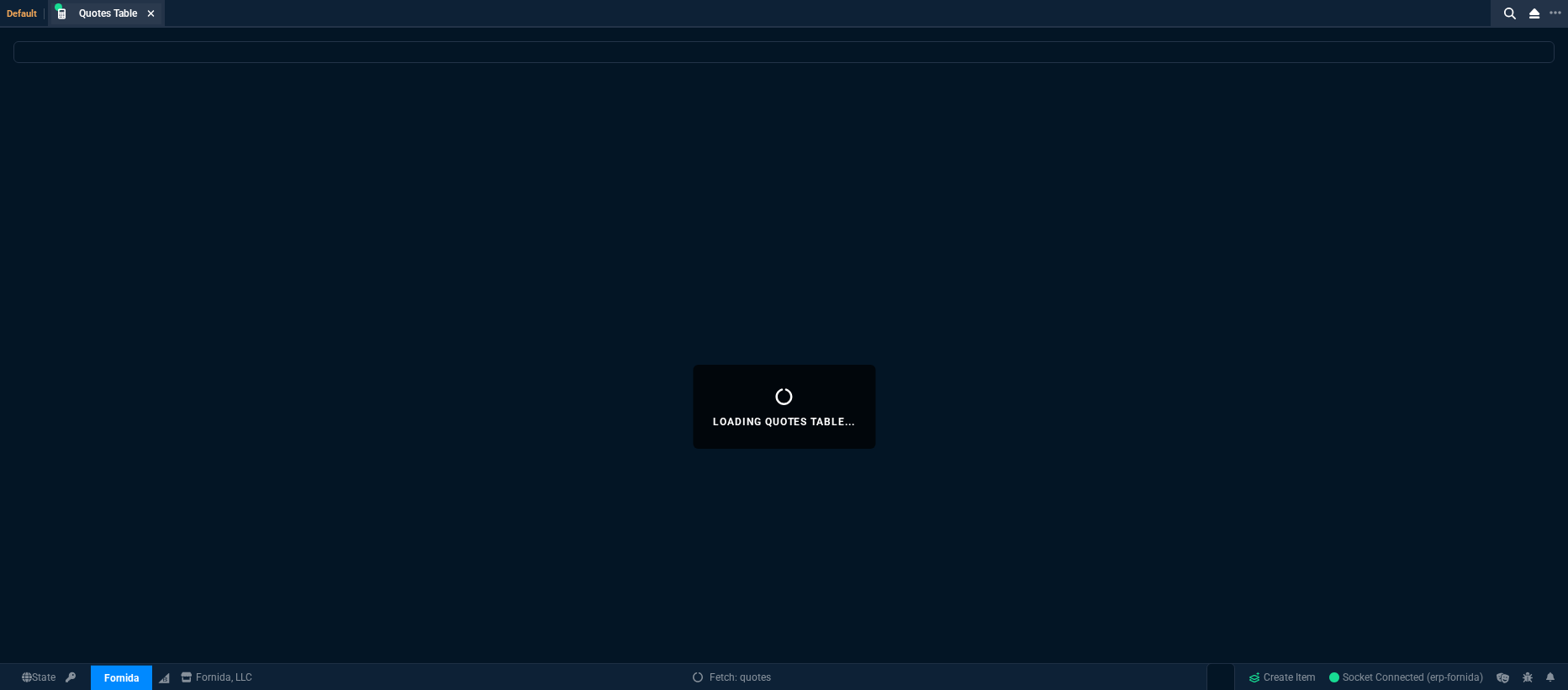
click at [152, 11] on icon at bounding box center [151, 14] width 8 height 10
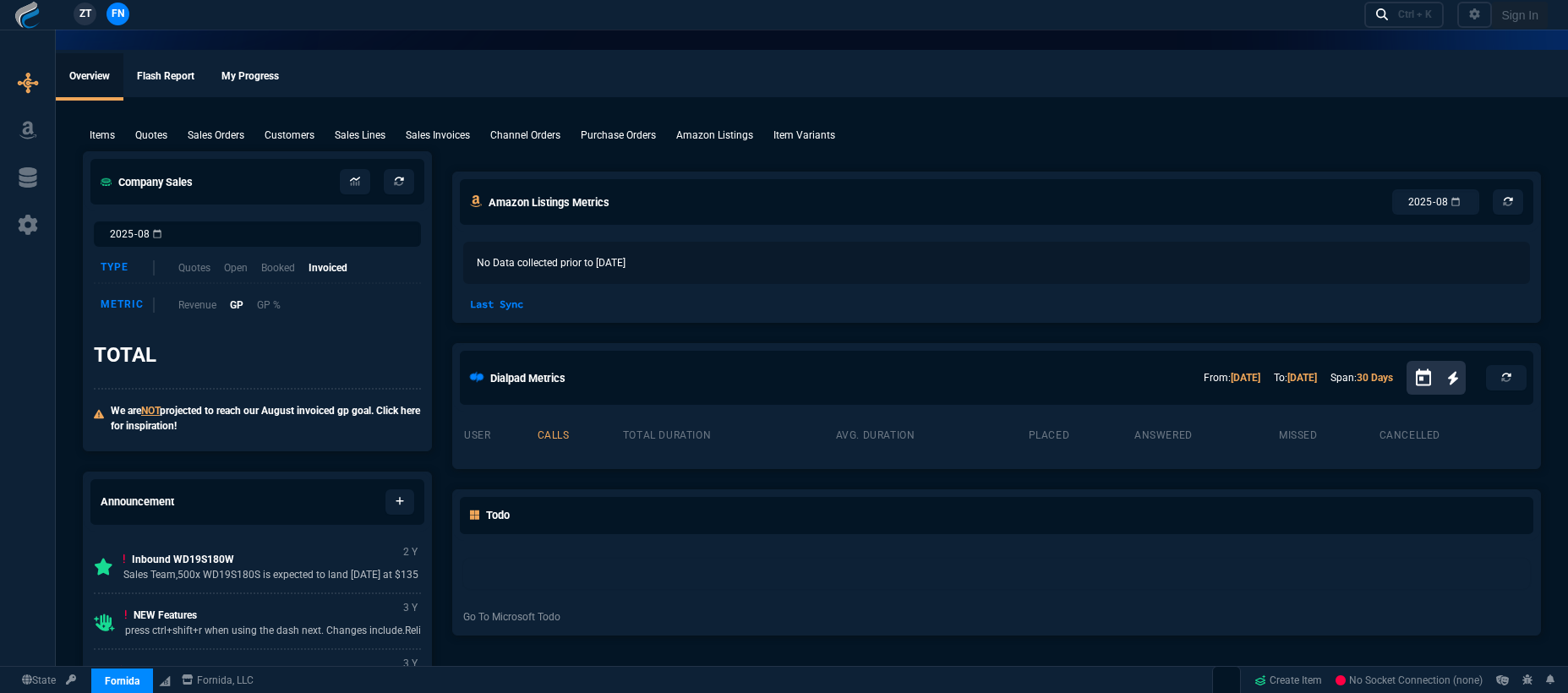
select select "19: totals"
